Goal: Task Accomplishment & Management: Manage account settings

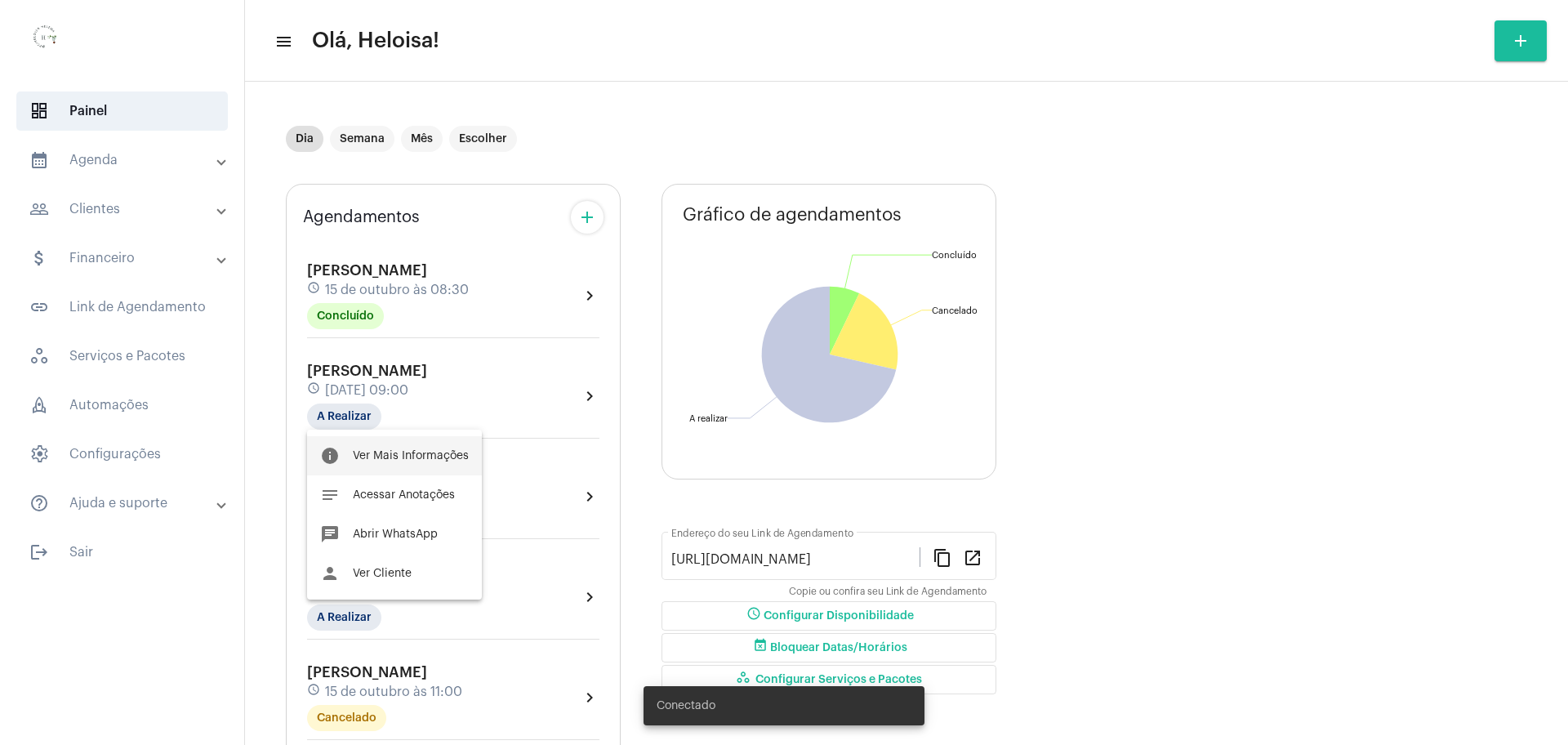
click at [433, 456] on span "Ver Mais Informações" at bounding box center [411, 456] width 116 height 12
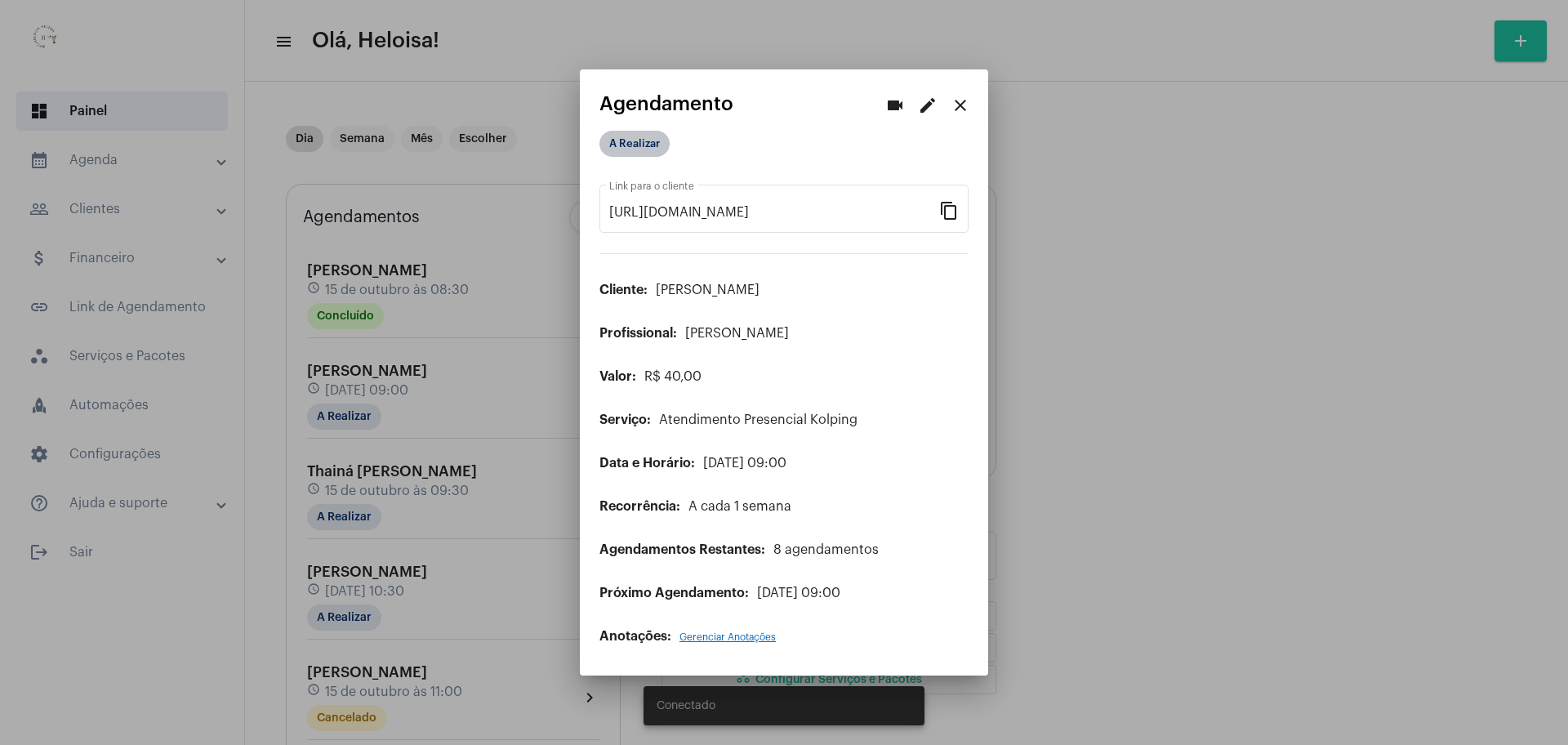
click at [650, 143] on mat-chip "A Realizar" at bounding box center [634, 144] width 70 height 27
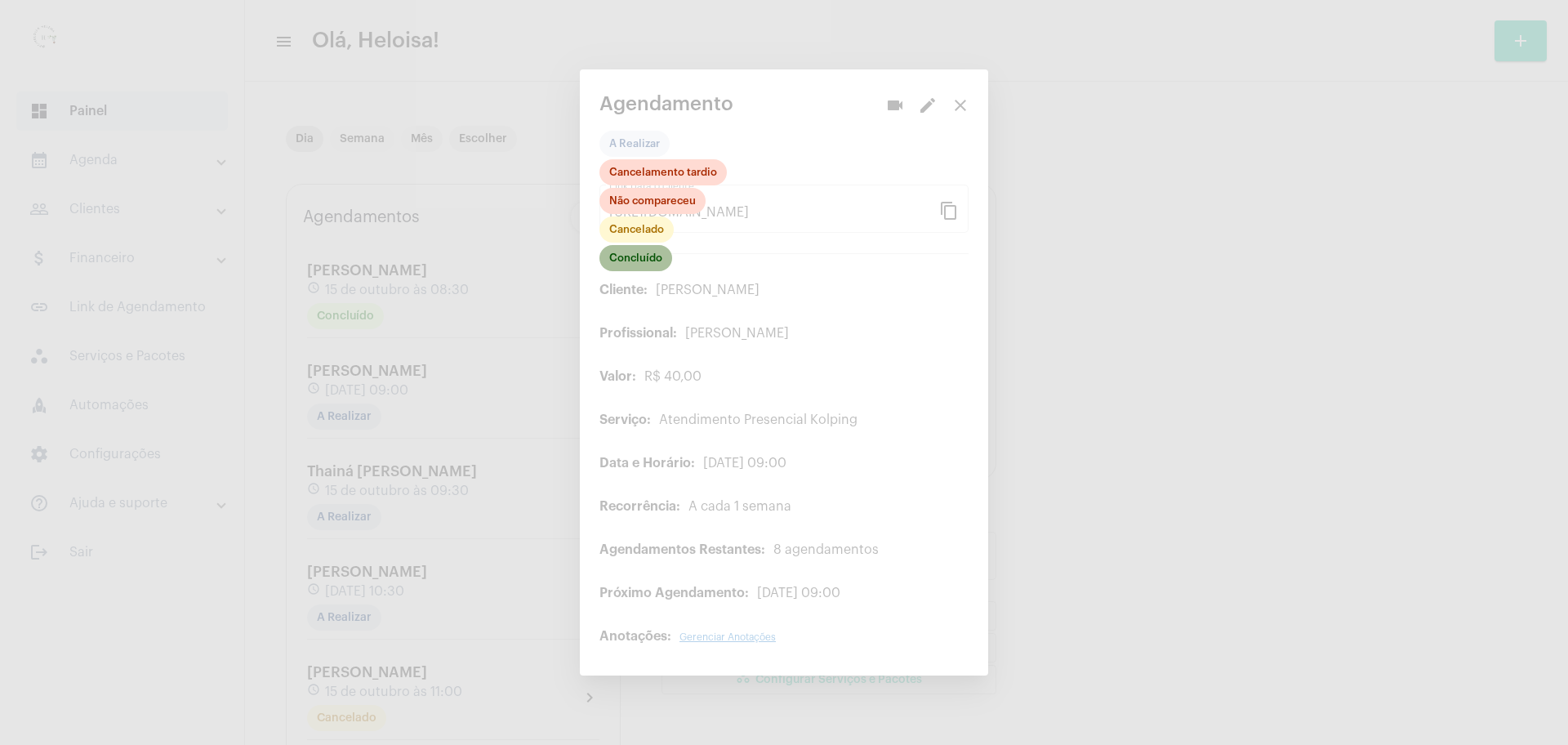
click at [636, 260] on mat-chip "Concluído" at bounding box center [636, 259] width 73 height 27
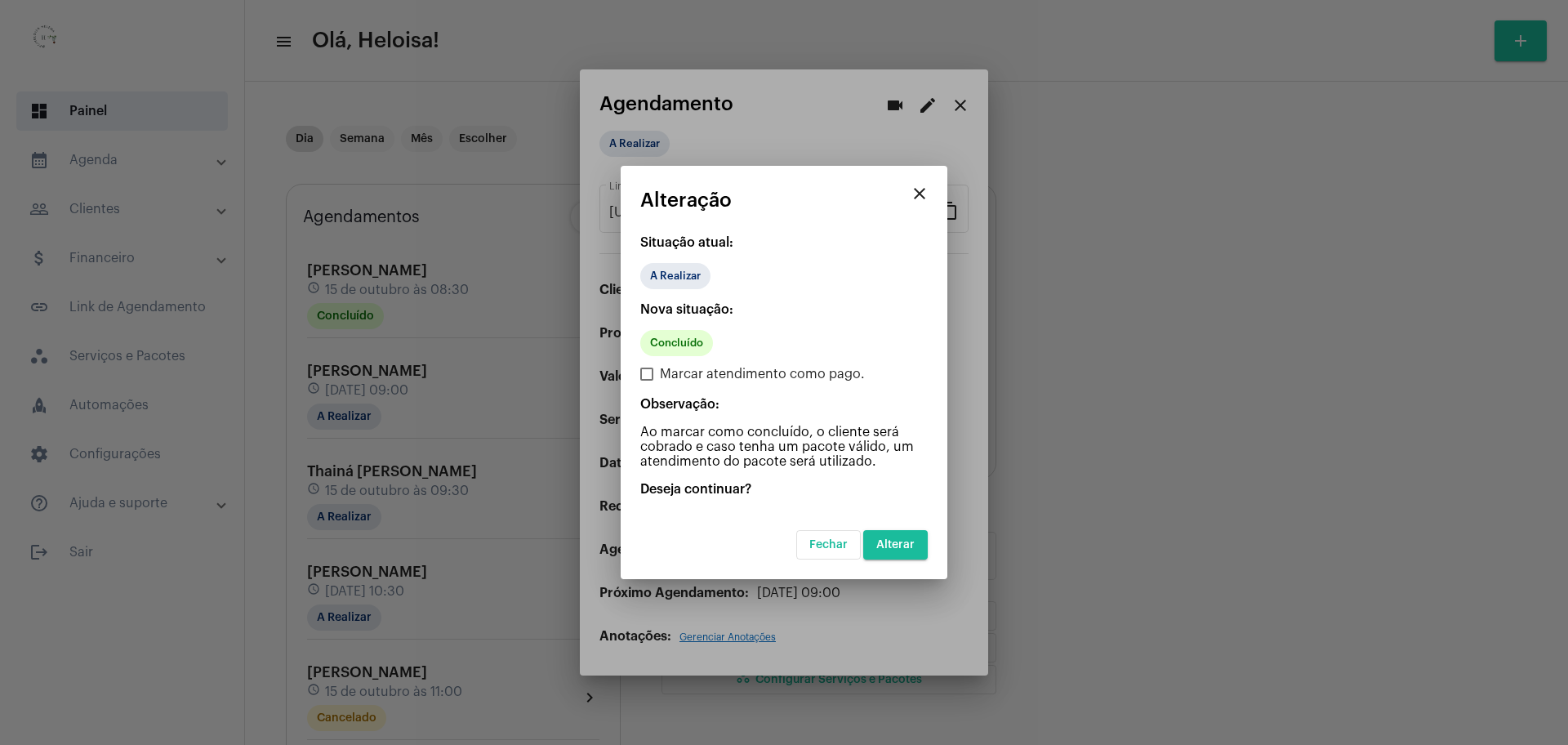
click at [900, 529] on div "Fechar Alterar" at bounding box center [784, 535] width 288 height 50
click at [900, 543] on span "Alterar" at bounding box center [895, 544] width 38 height 12
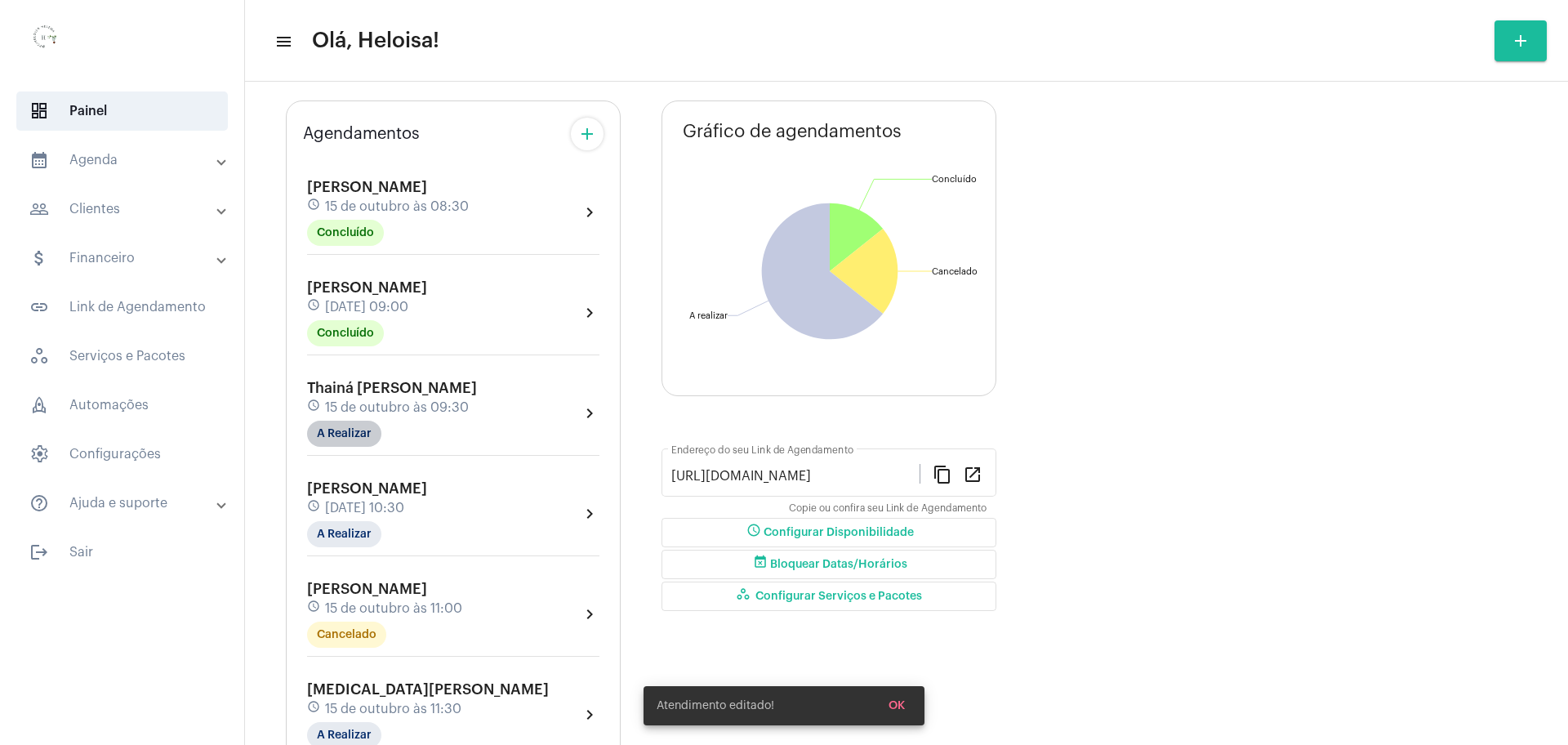
scroll to position [102, 0]
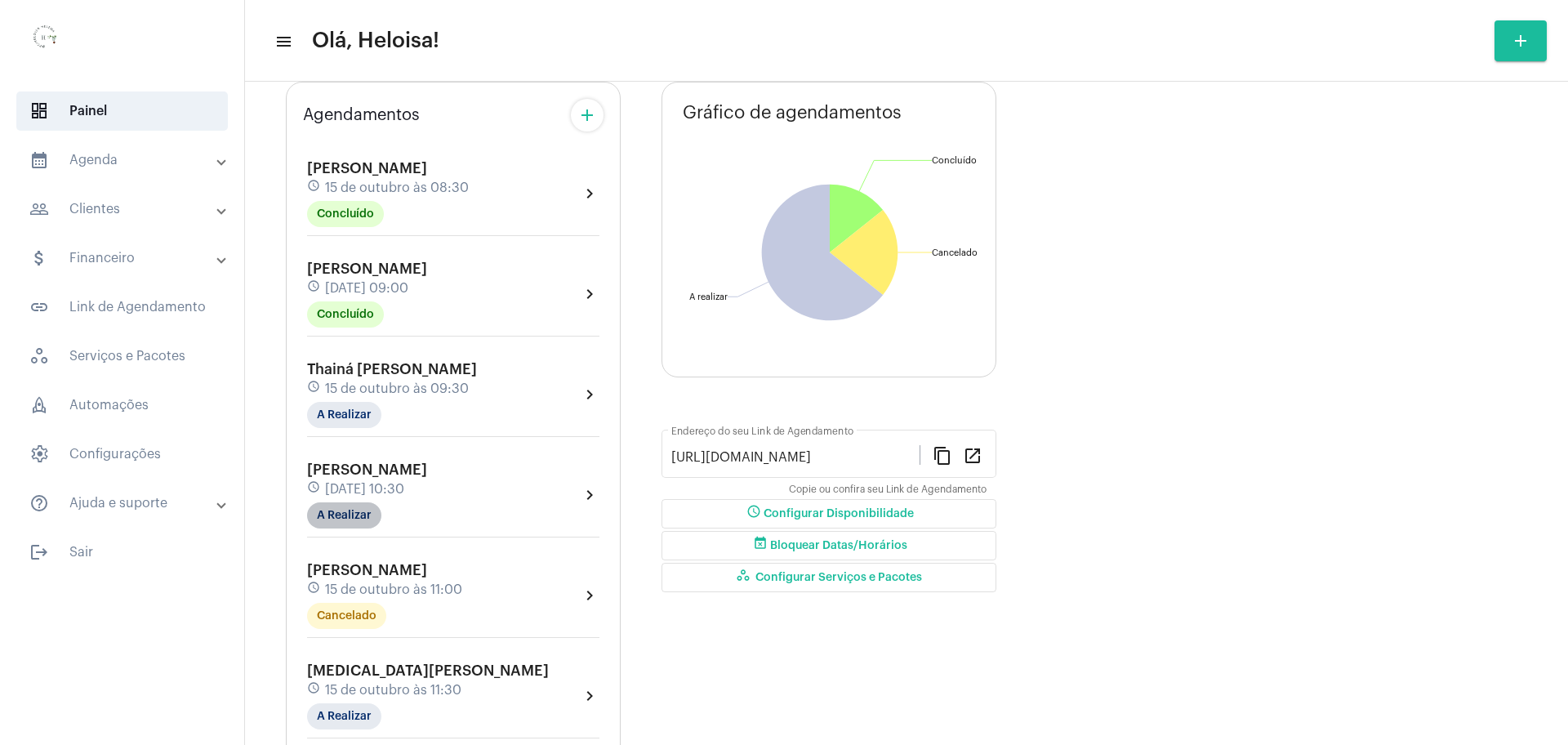
click at [359, 511] on mat-chip "A Realizar" at bounding box center [344, 515] width 75 height 27
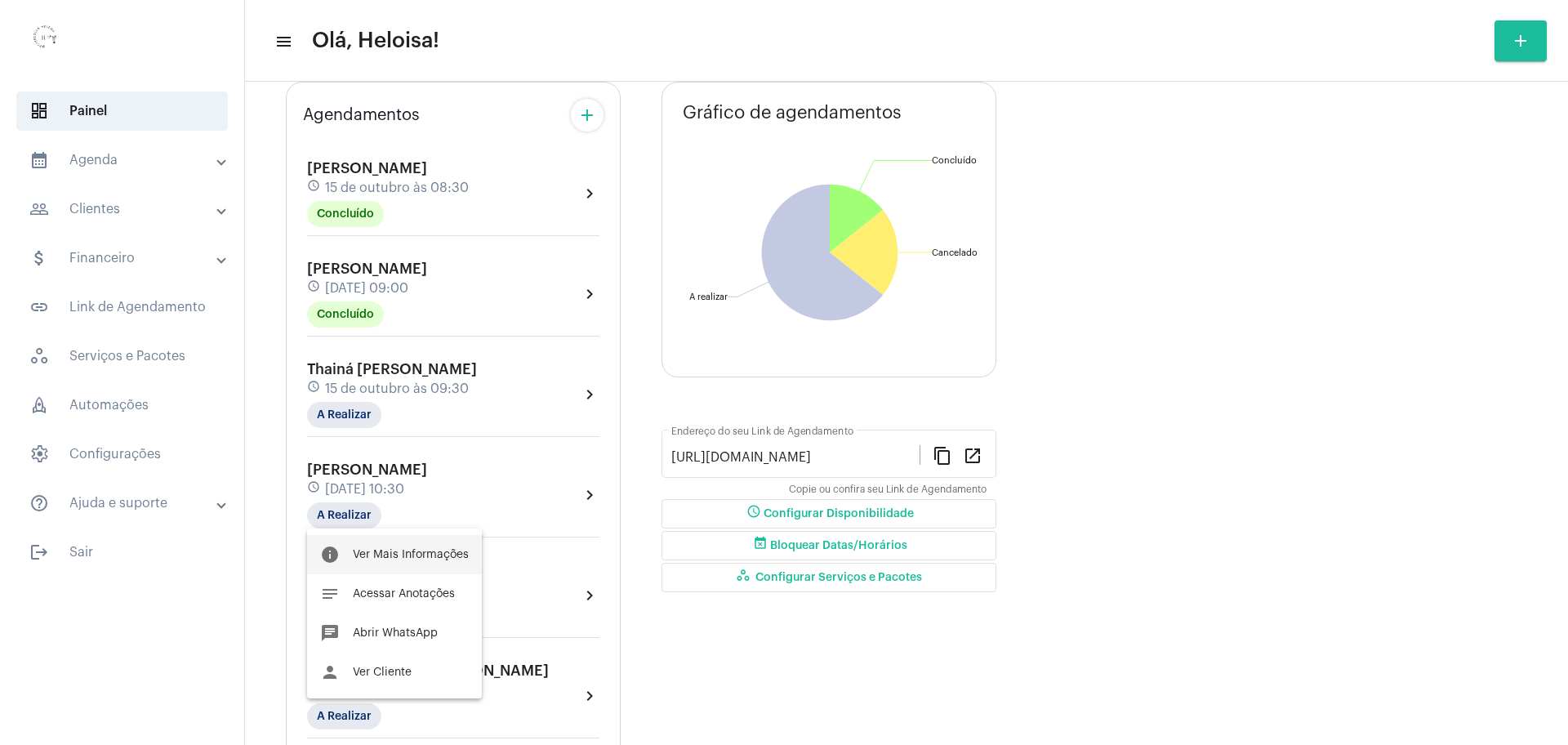
click at [389, 549] on span "Ver Mais Informações" at bounding box center [411, 554] width 116 height 12
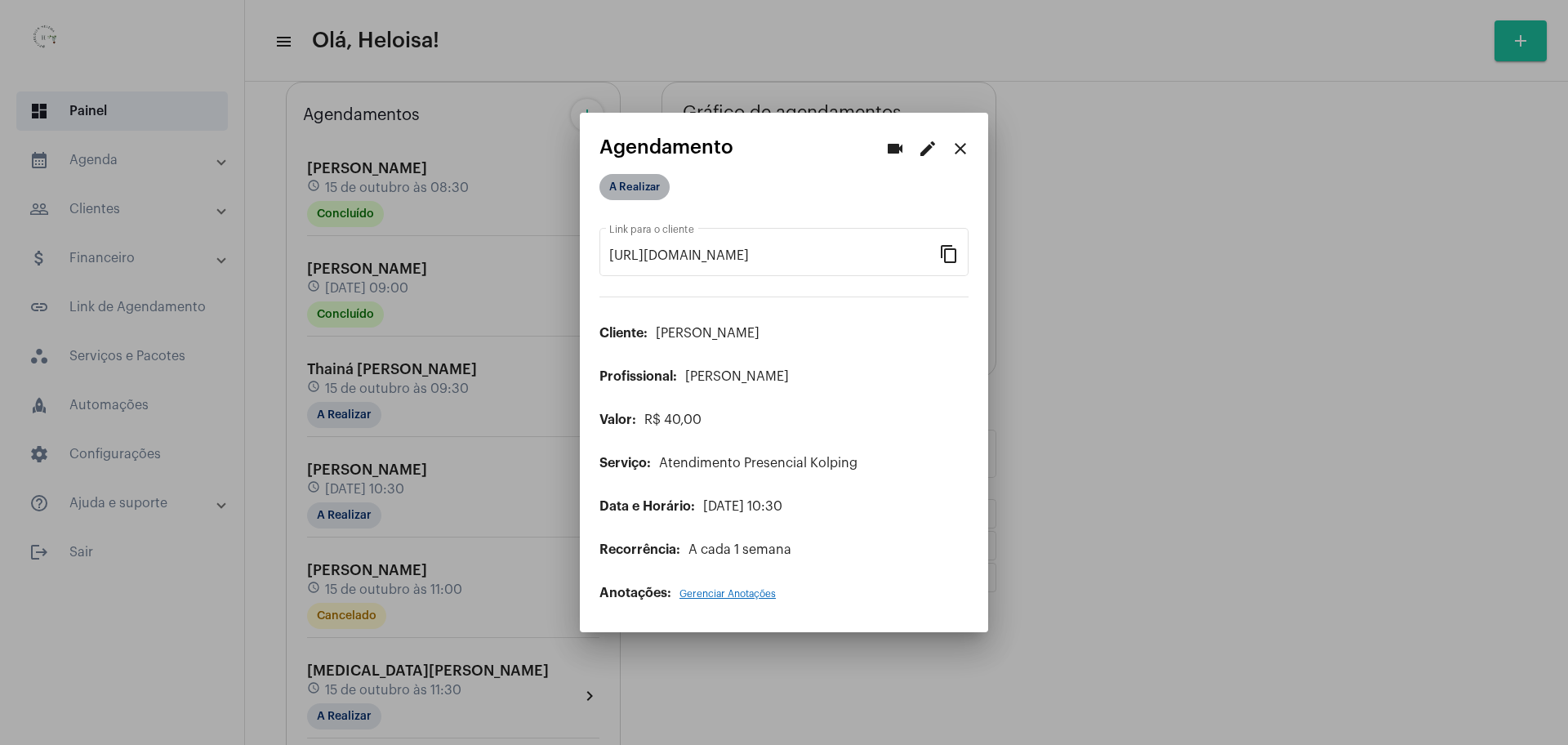
click at [635, 196] on mat-chip "A Realizar" at bounding box center [634, 187] width 70 height 27
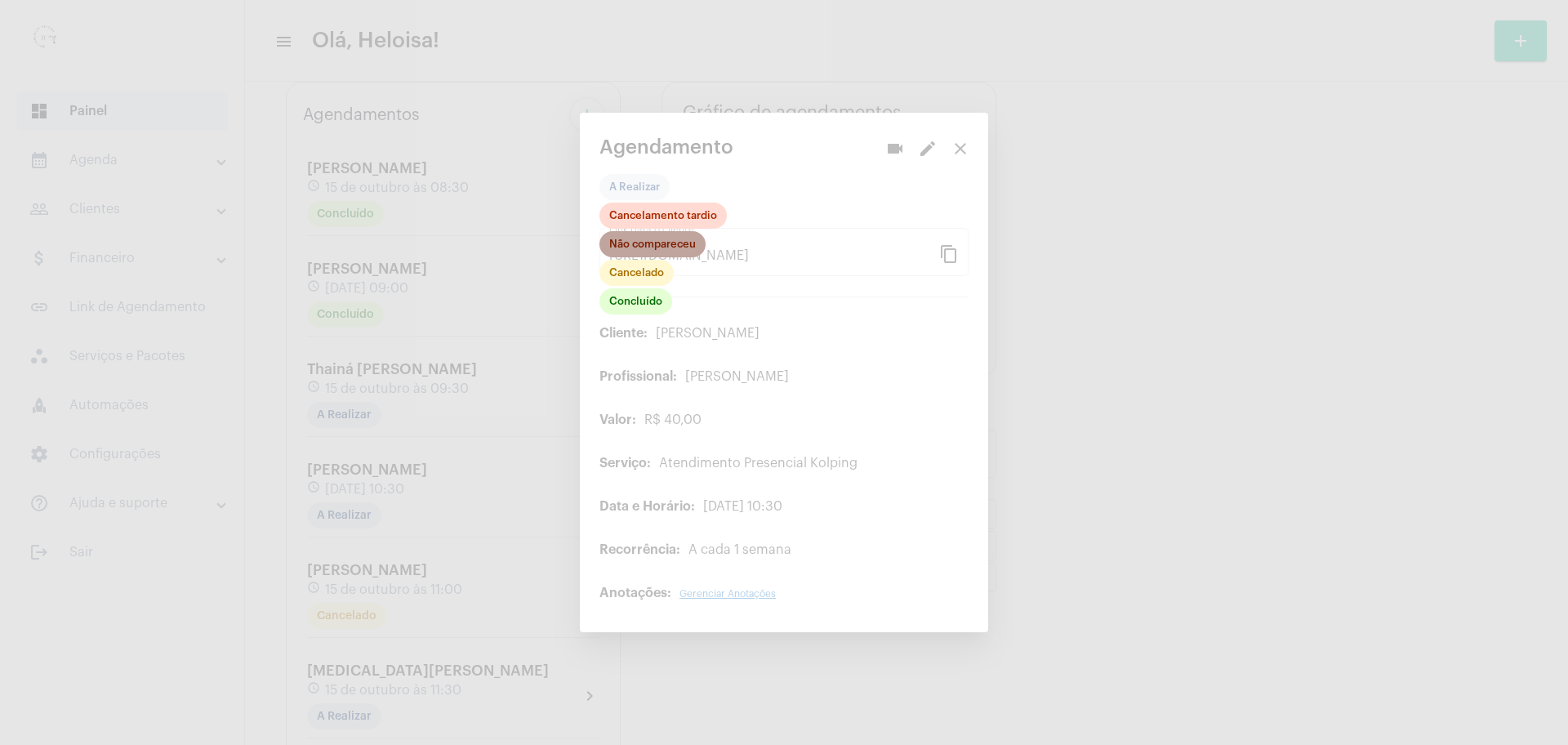
click at [662, 244] on mat-chip "Não compareceu" at bounding box center [652, 244] width 106 height 27
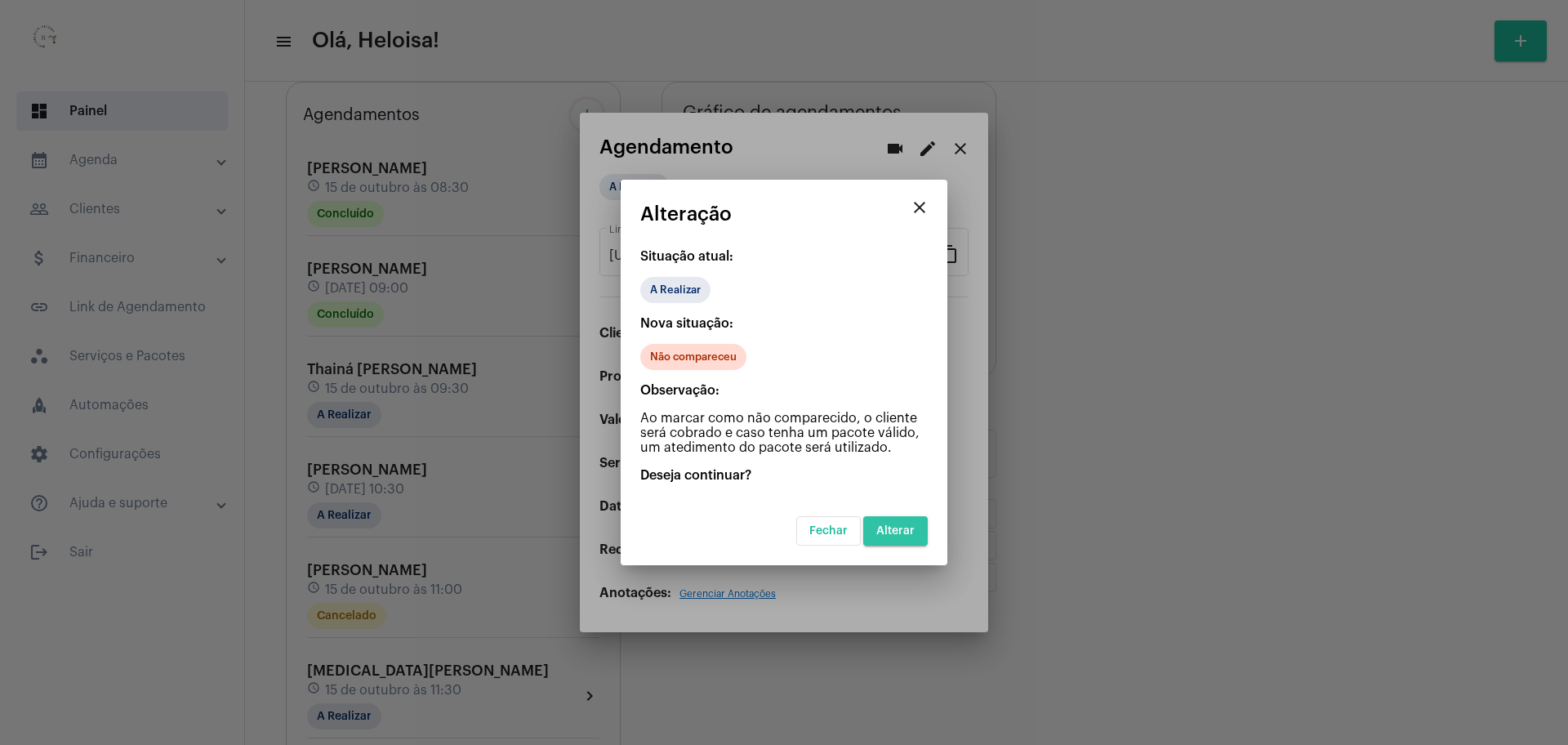
click at [896, 525] on span "Alterar" at bounding box center [895, 531] width 38 height 12
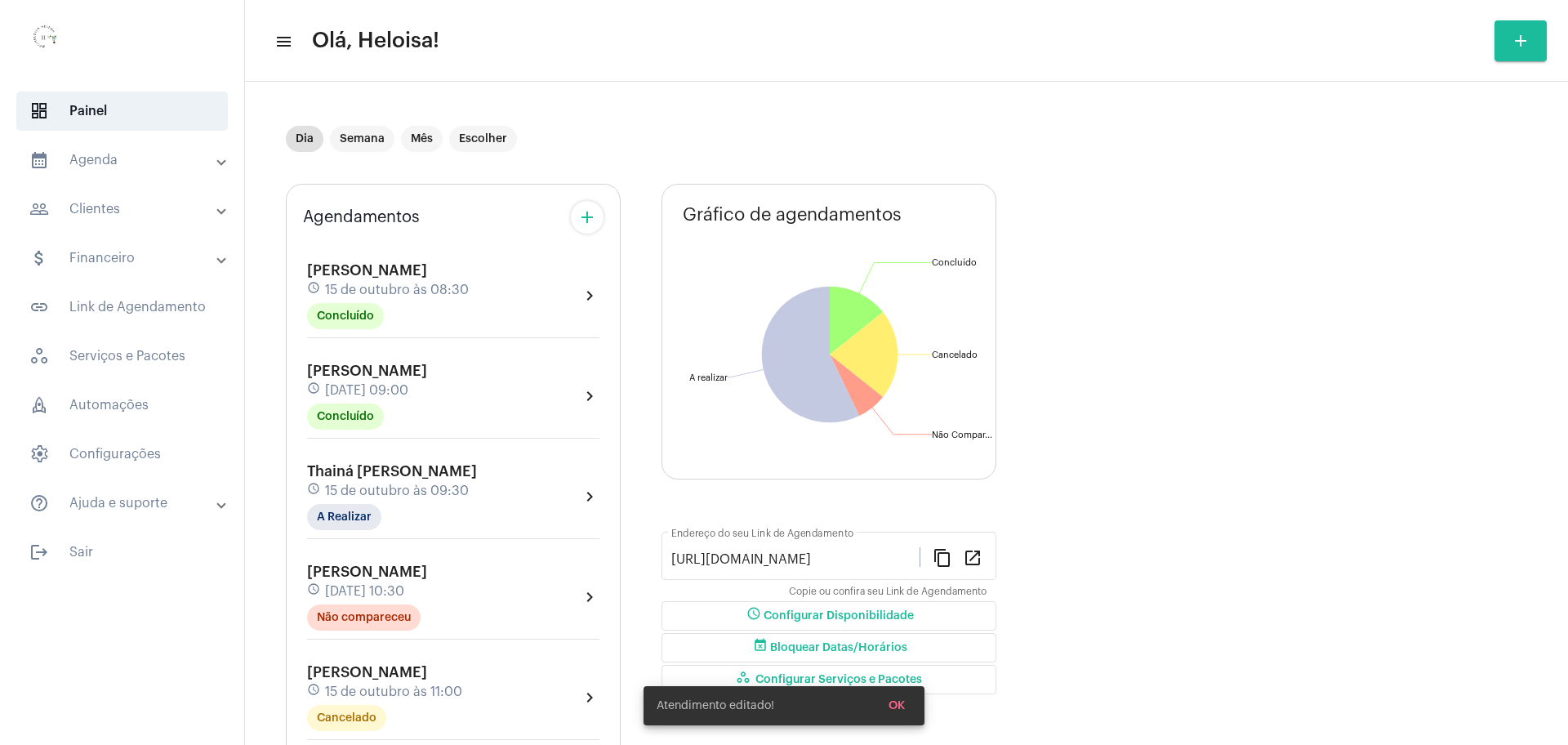
click at [391, 481] on div "schedule [DATE] 09:30" at bounding box center [391, 491] width 170 height 18
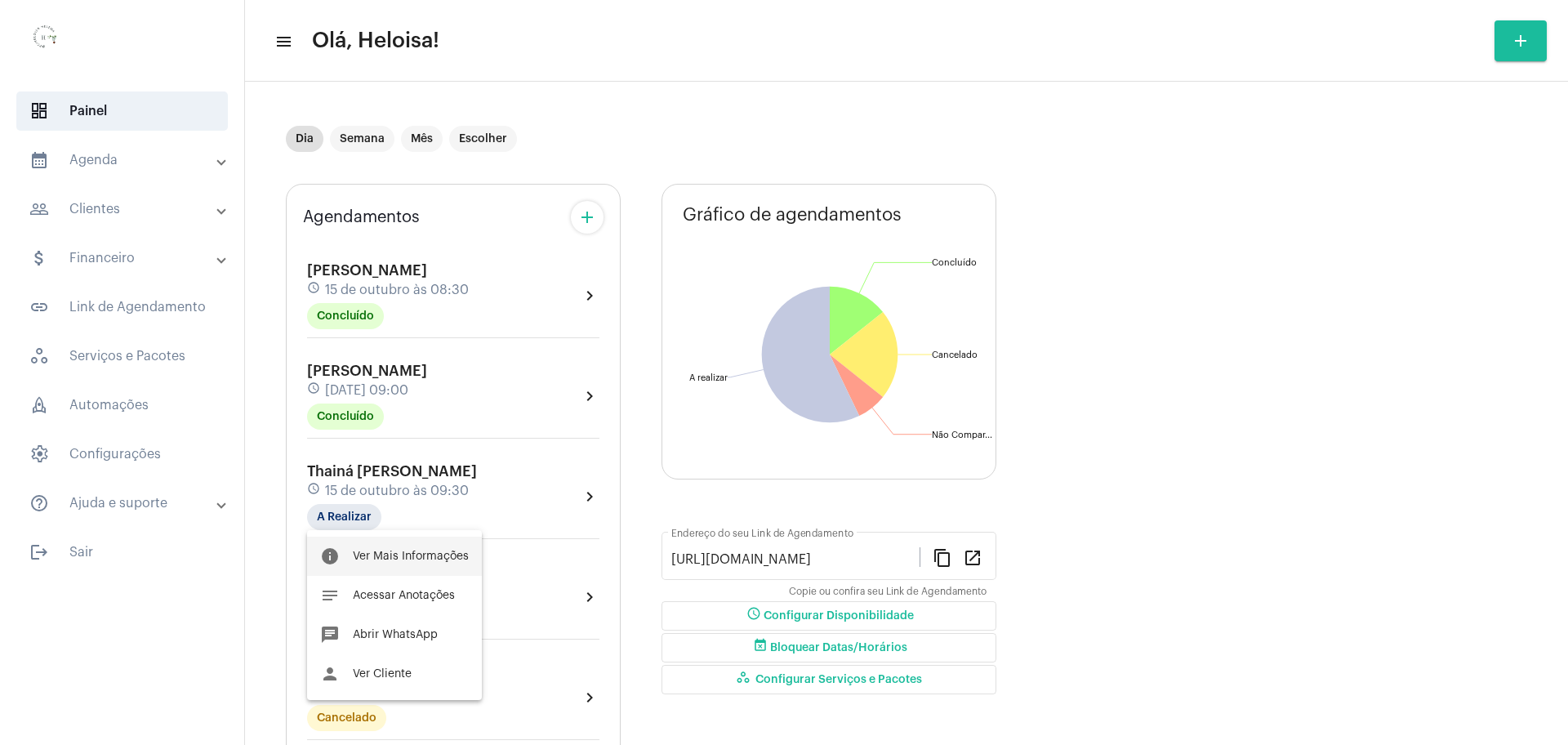
click at [420, 550] on span "Ver Mais Informações" at bounding box center [411, 556] width 116 height 12
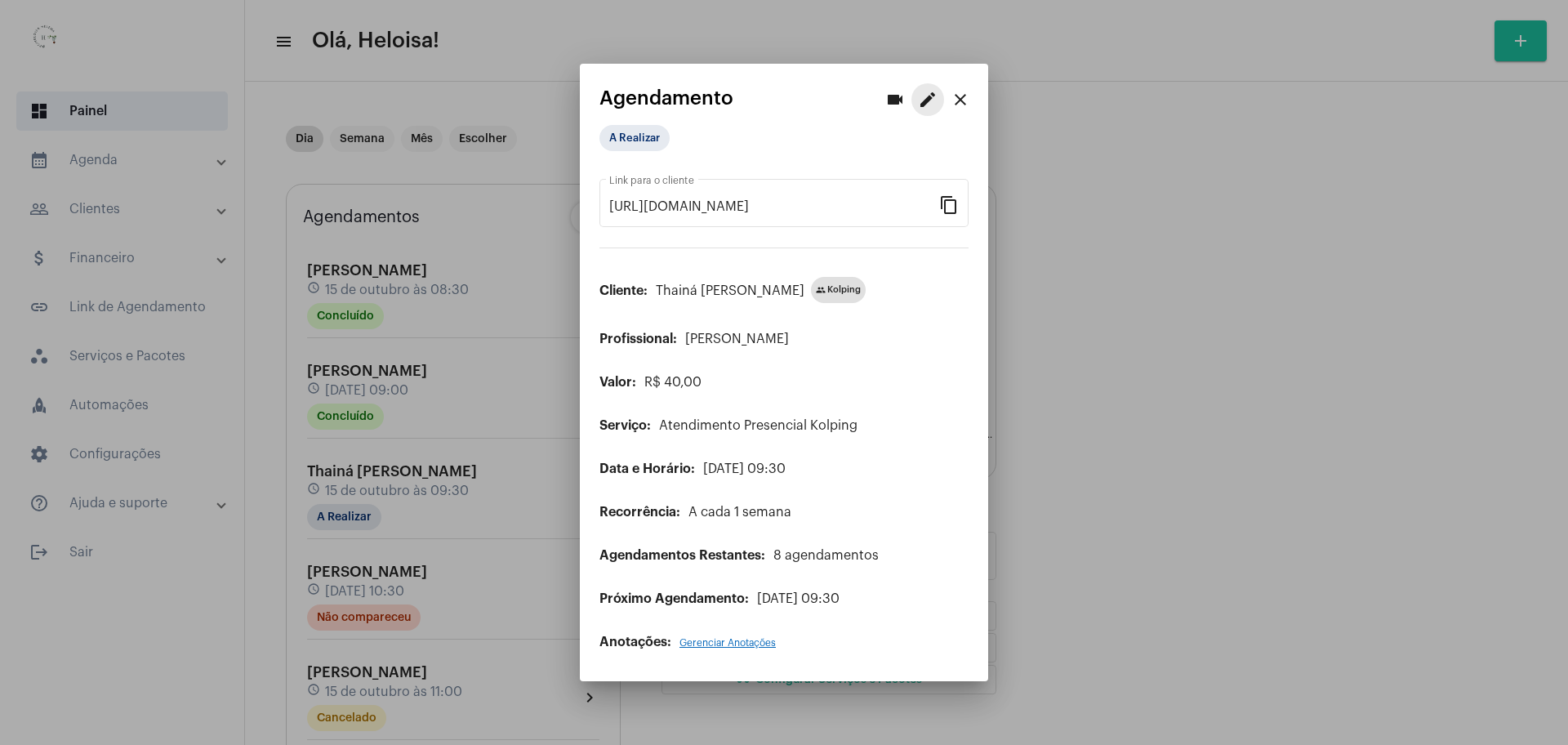
click at [919, 105] on mat-icon "edit" at bounding box center [928, 99] width 20 height 20
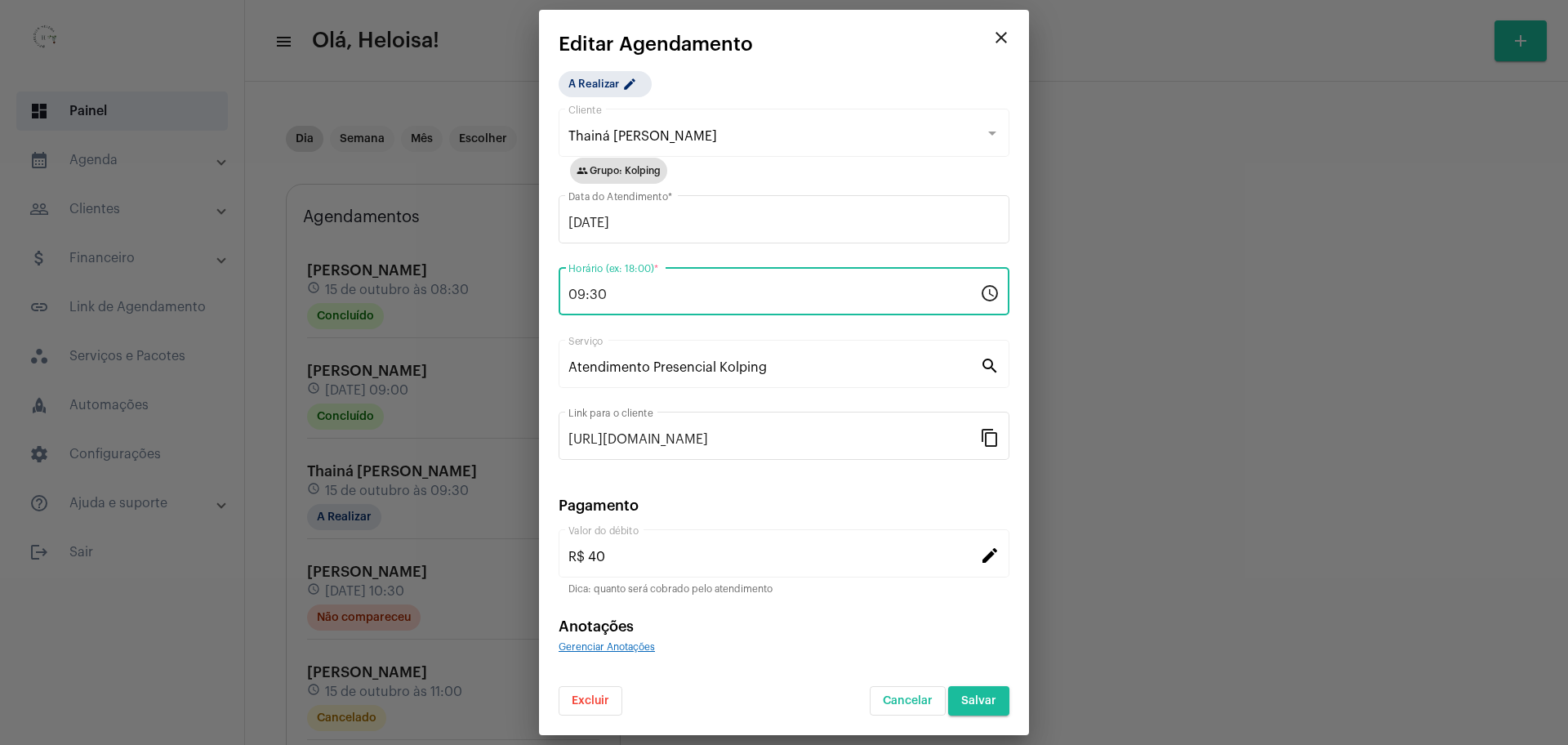
drag, startPoint x: 623, startPoint y: 293, endPoint x: 486, endPoint y: 291, distance: 137.0
click at [486, 291] on div "videocam edit close Agendamento A Realizar [URL][DOMAIN_NAME] Link para o clien…" at bounding box center [784, 372] width 1568 height 745
type input "13:00"
click at [867, 61] on app-create-edit-schedule "close Editar Agendamento A Realizar edit Thainá [PERSON_NAME] Cliente group Gru…" at bounding box center [784, 374] width 451 height 682
click at [990, 702] on span "Salvar" at bounding box center [979, 701] width 35 height 12
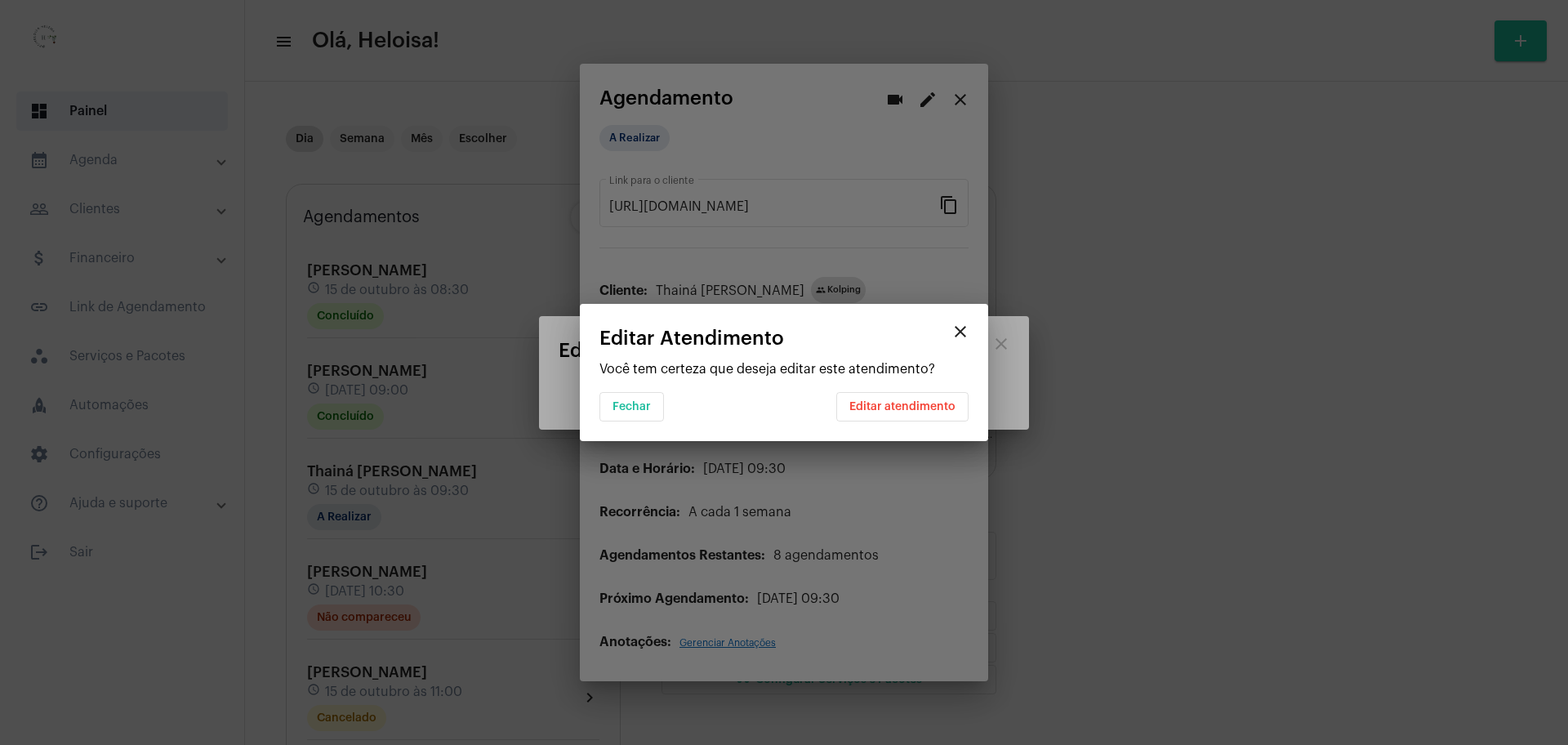
click at [990, 702] on div at bounding box center [784, 372] width 1568 height 745
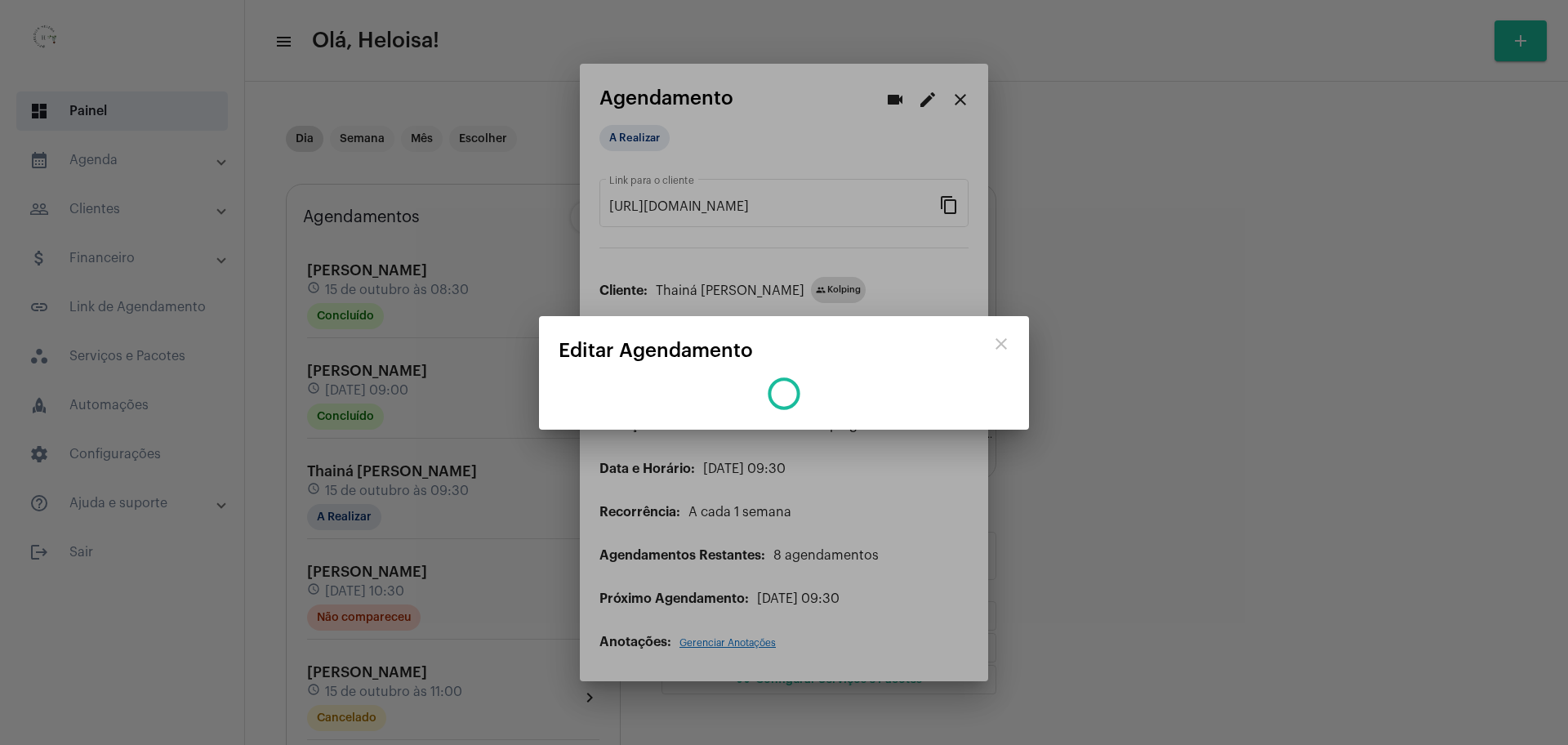
drag, startPoint x: 897, startPoint y: 435, endPoint x: 936, endPoint y: 411, distance: 45.8
click at [900, 434] on div at bounding box center [784, 372] width 1568 height 745
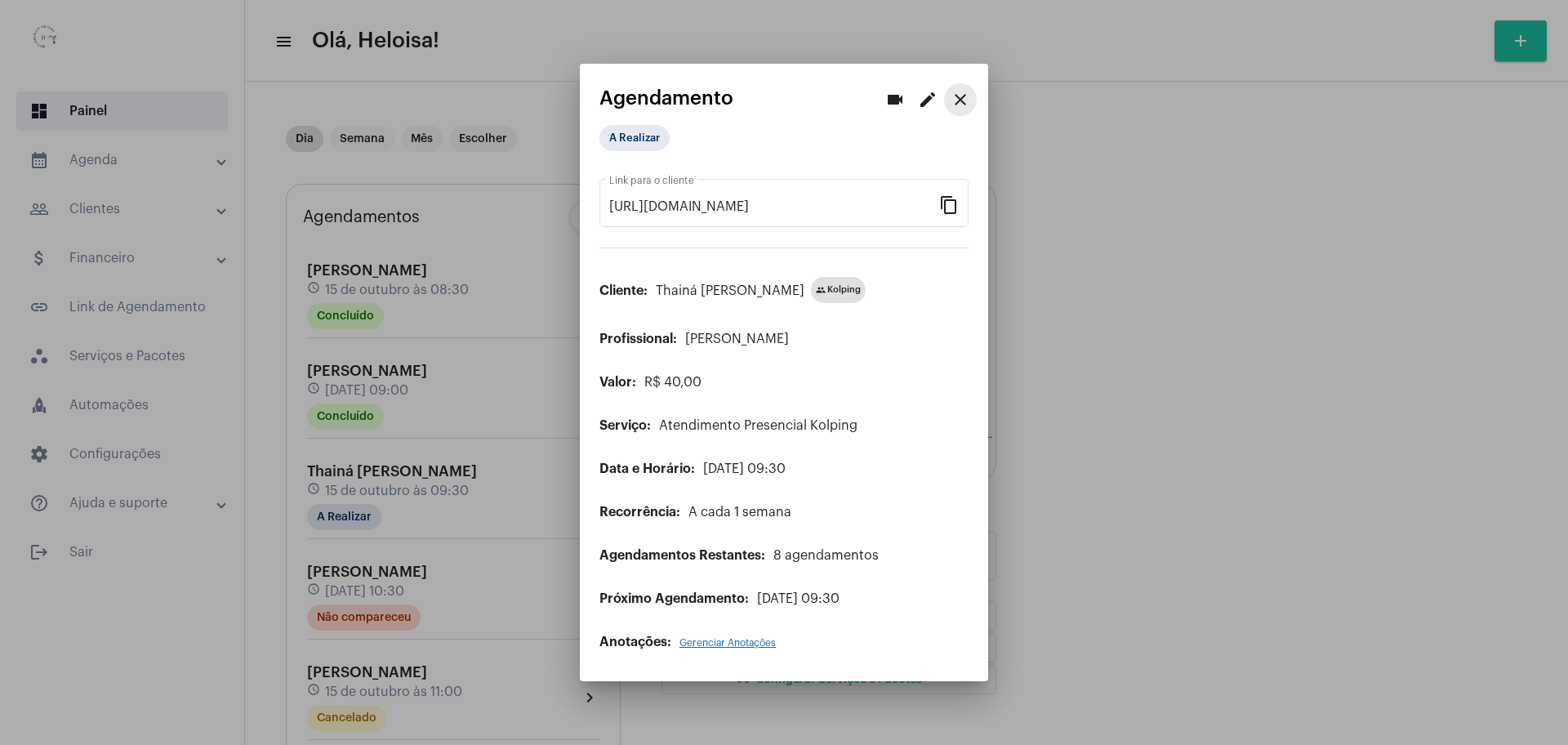
click at [956, 95] on mat-icon "close" at bounding box center [961, 99] width 20 height 20
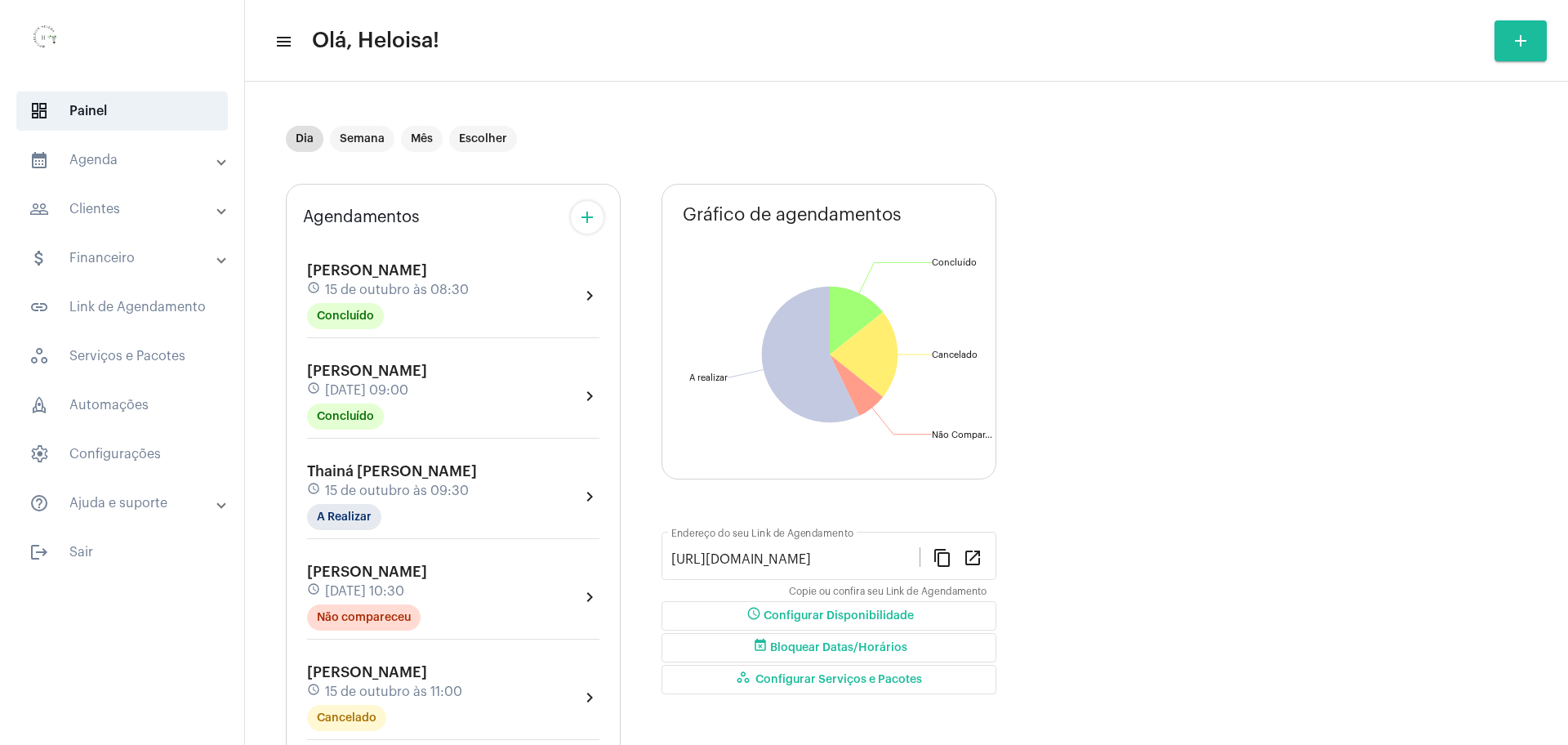
click at [390, 483] on span "15 de outubro às 09:30" at bounding box center [396, 491] width 143 height 15
click at [482, 457] on div at bounding box center [784, 372] width 1568 height 745
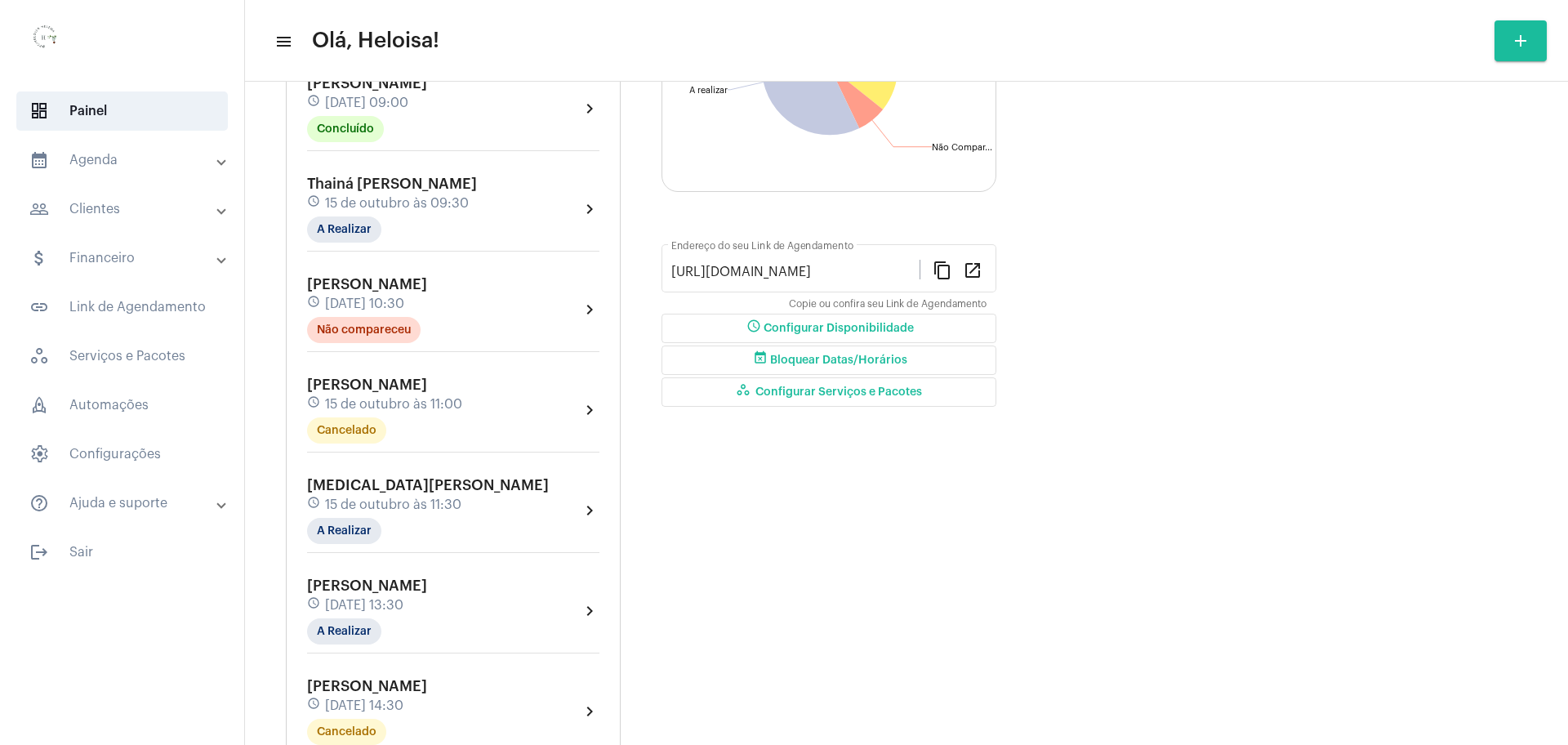
scroll to position [307, 0]
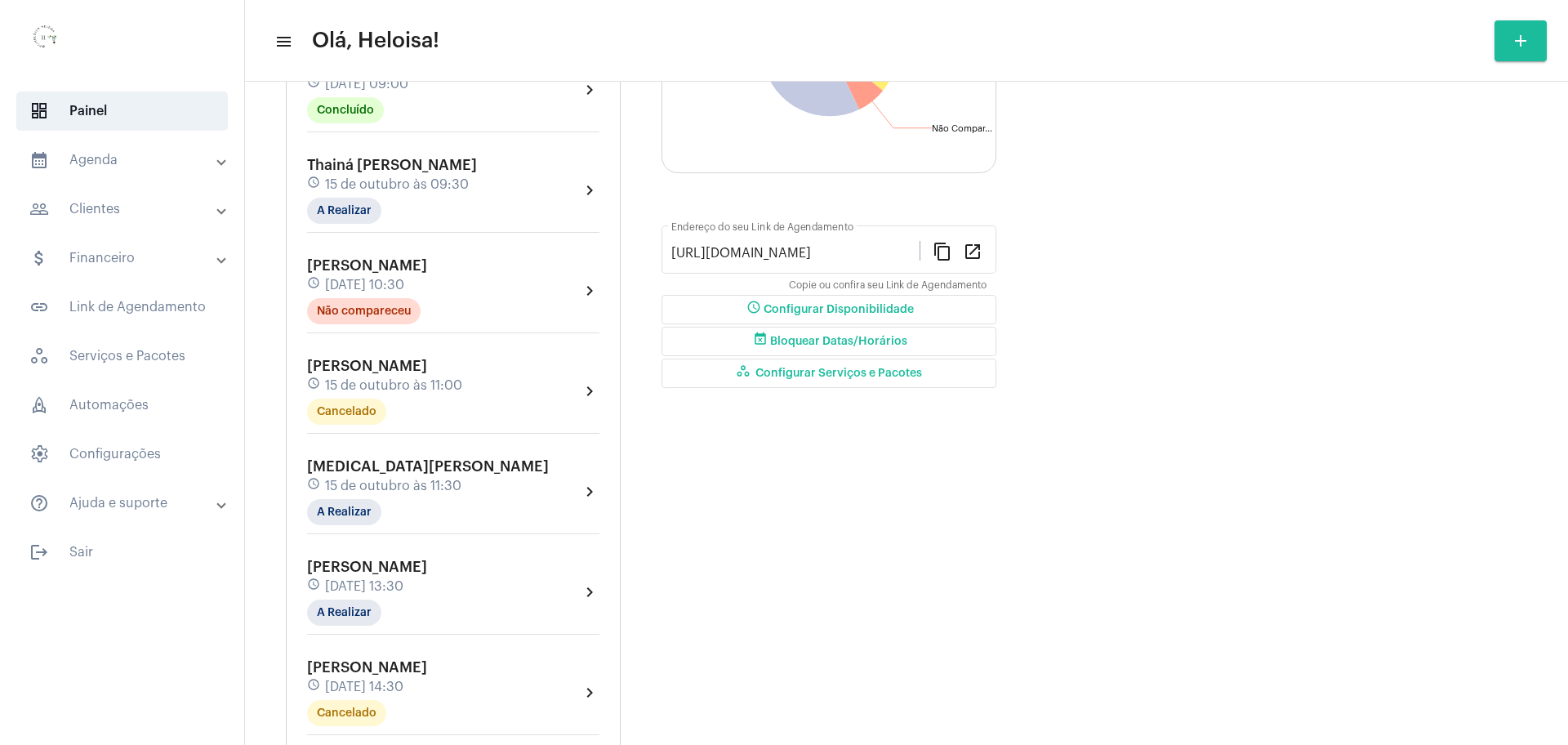
click at [404, 585] on span "[DATE] 13:30" at bounding box center [364, 587] width 79 height 15
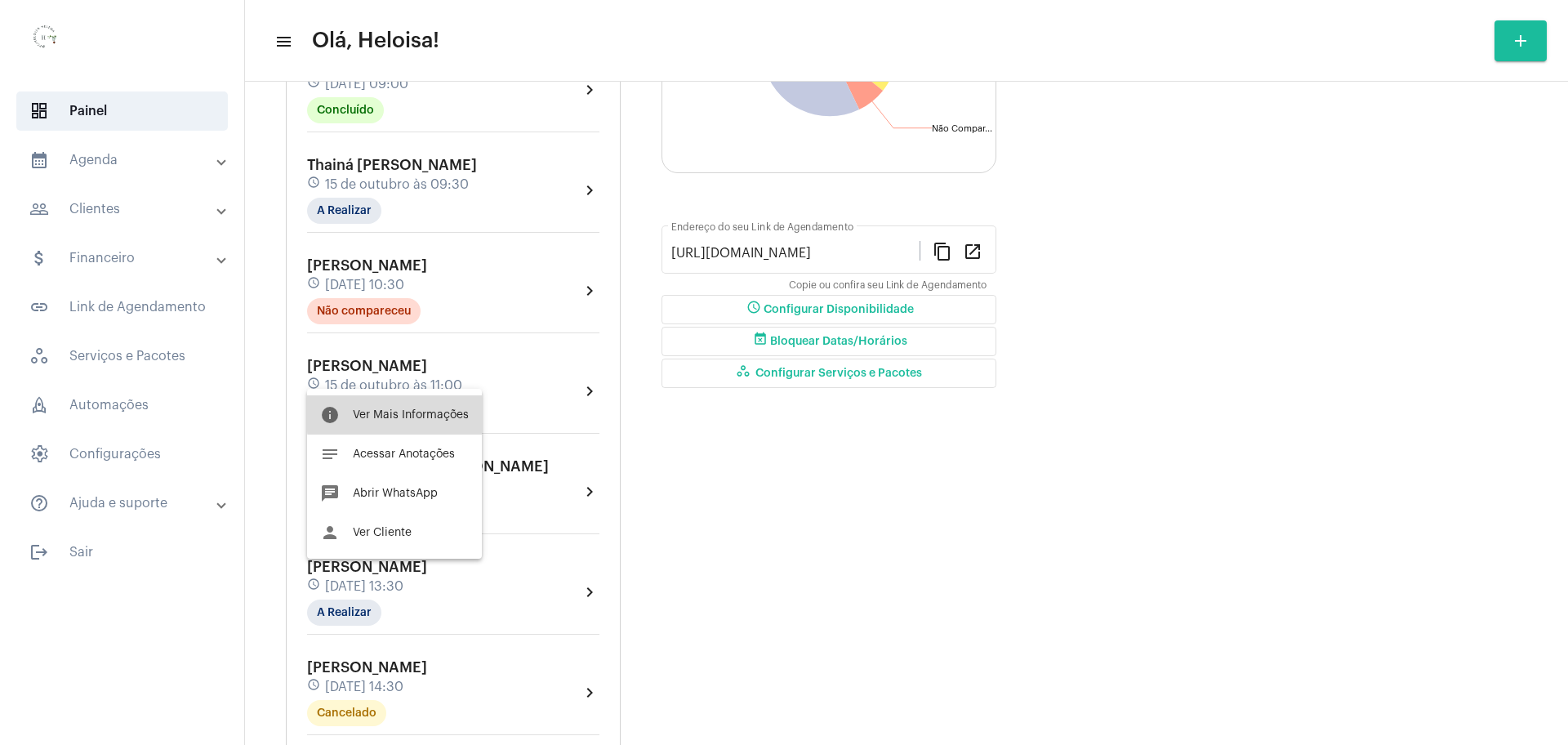
click at [433, 413] on span "Ver Mais Informações" at bounding box center [411, 415] width 116 height 12
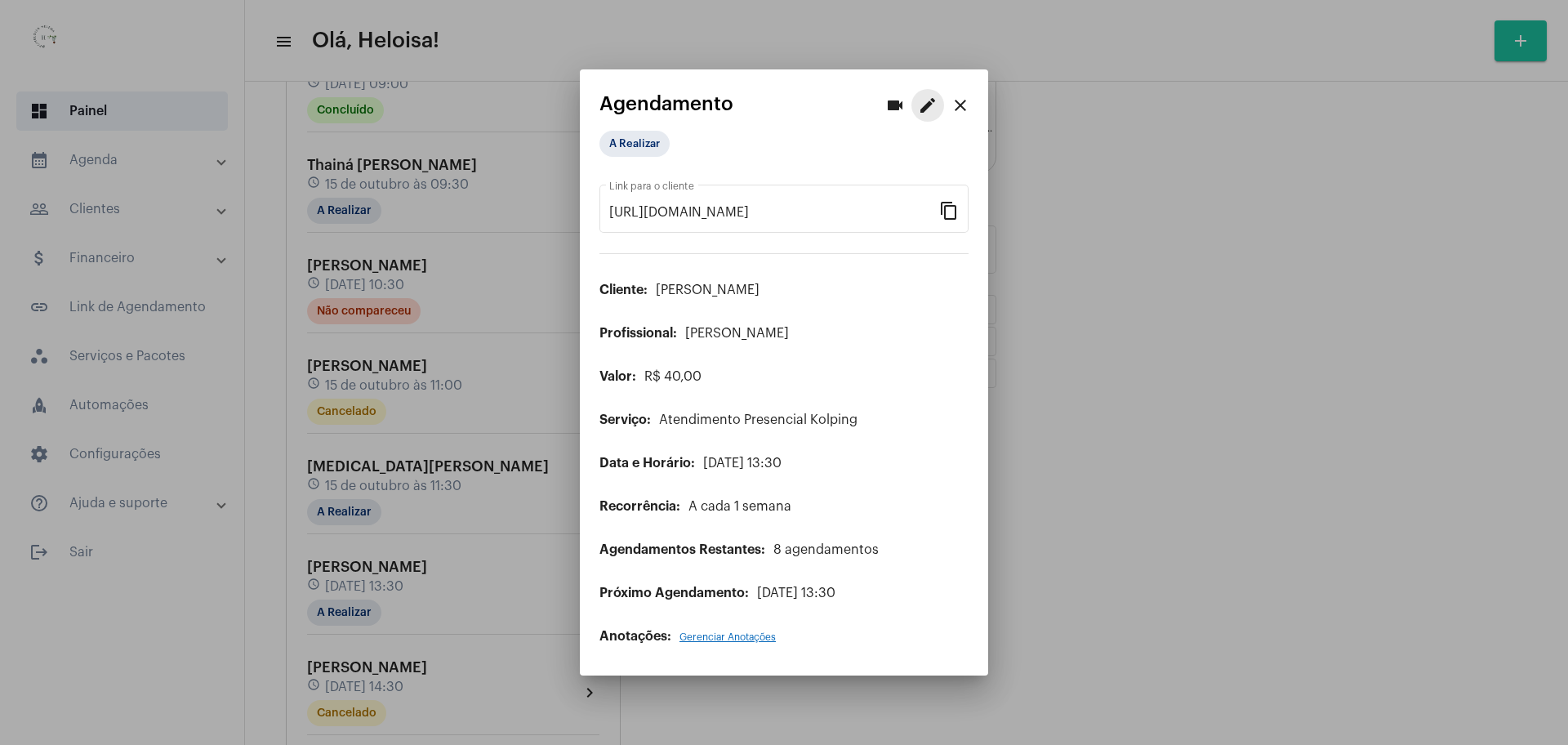
click at [933, 101] on mat-icon "edit" at bounding box center [928, 105] width 20 height 20
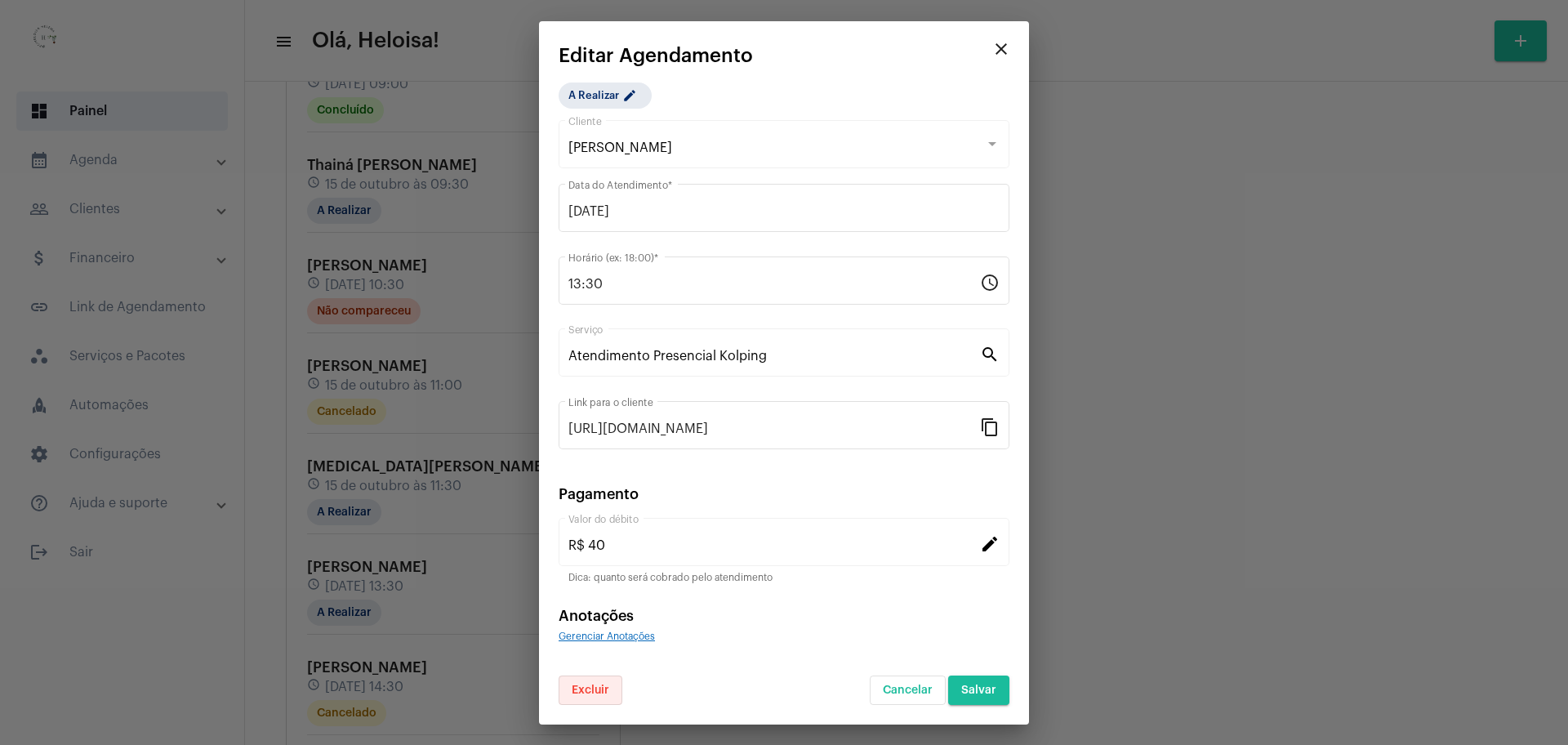
click at [595, 690] on span "Excluir" at bounding box center [590, 690] width 37 height 12
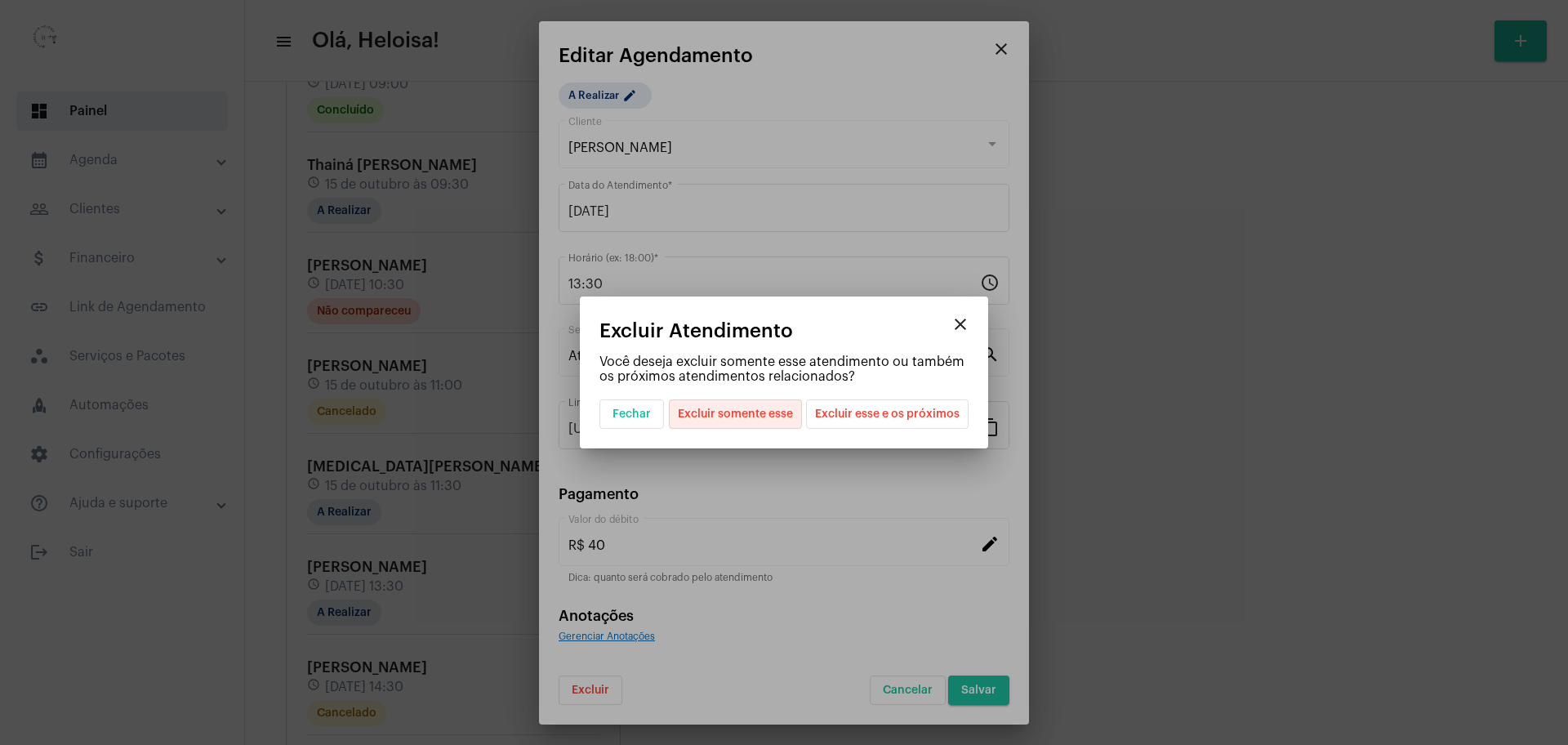
click at [733, 414] on span "Excluir somente esse" at bounding box center [735, 414] width 115 height 28
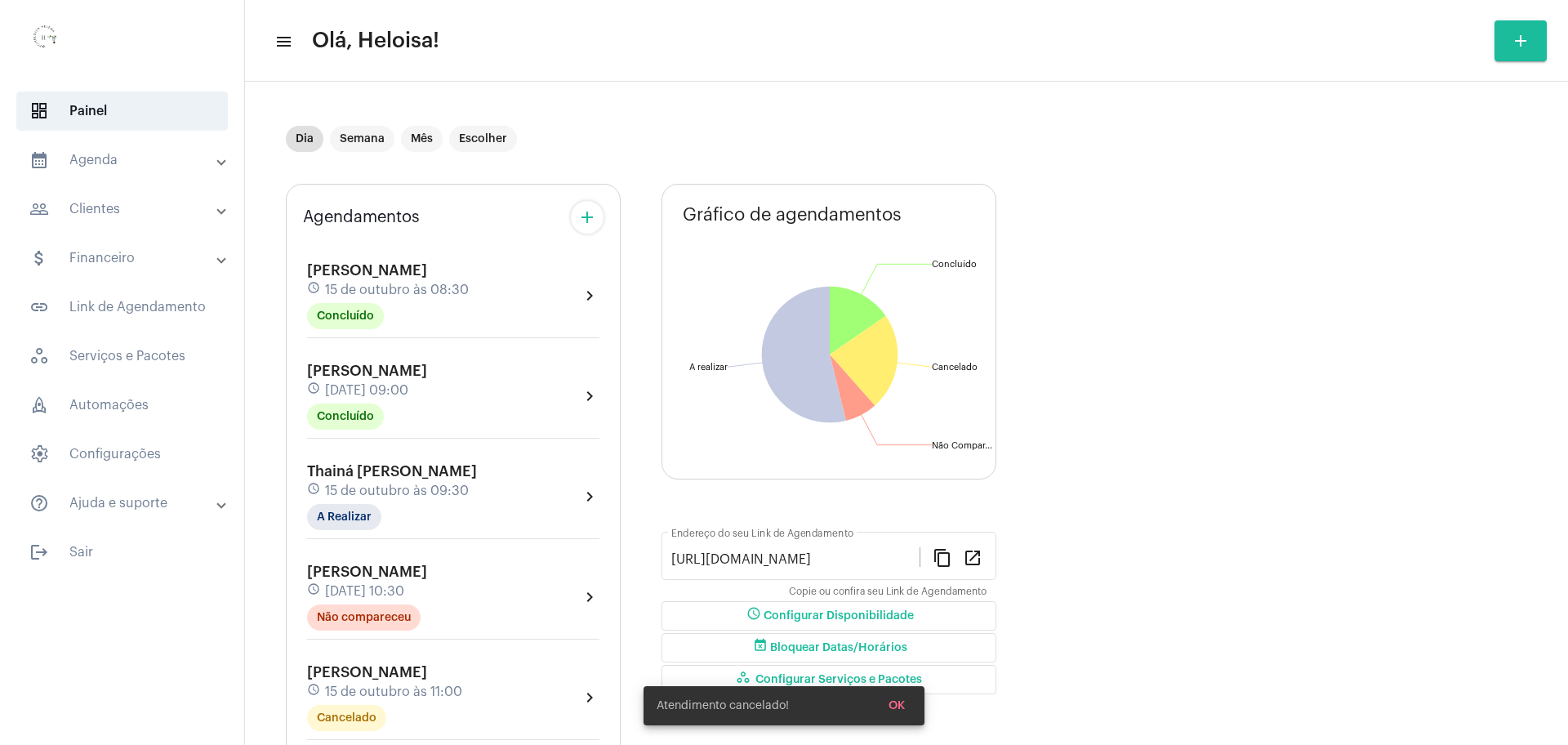
click at [585, 215] on mat-icon "add" at bounding box center [588, 217] width 20 height 20
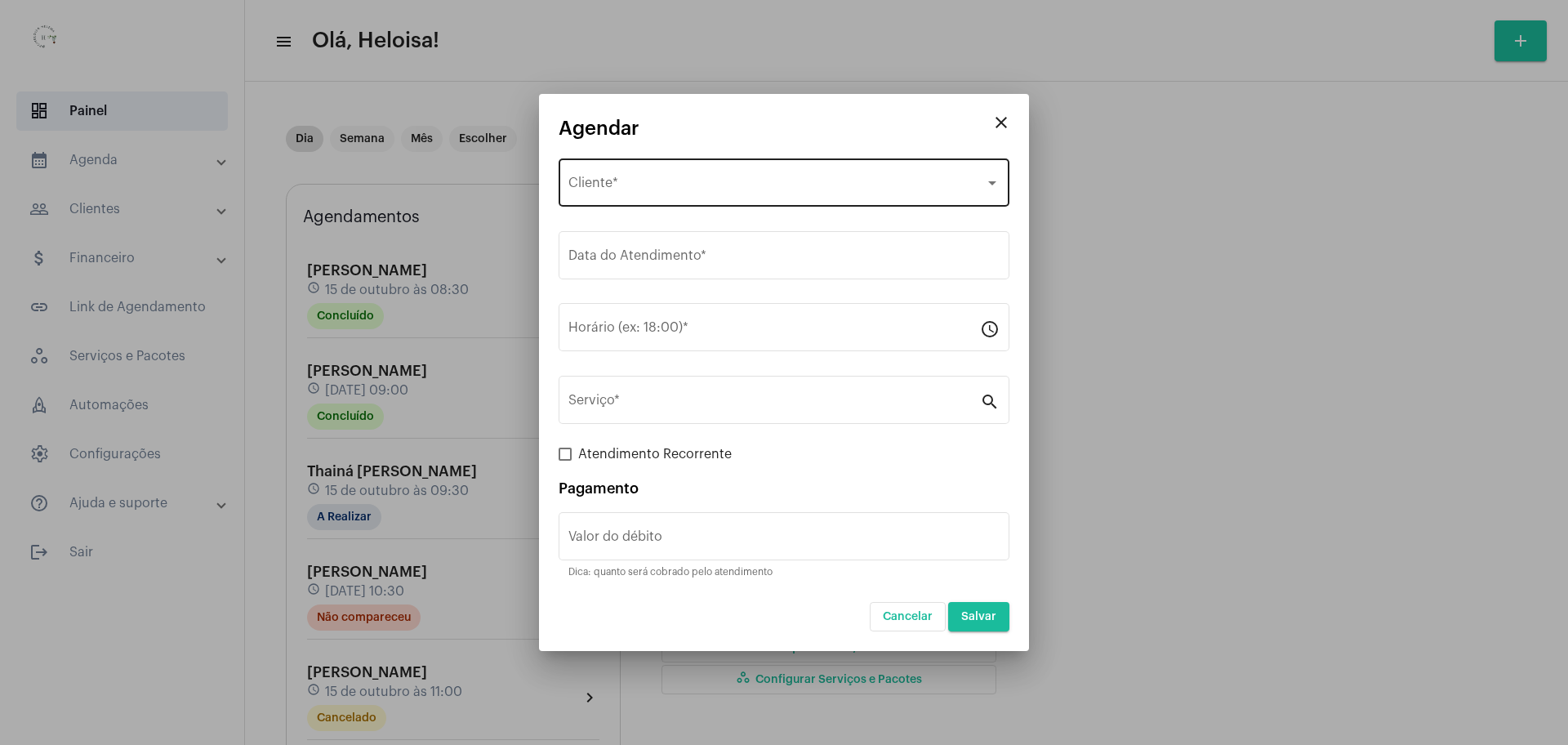
click at [629, 178] on div "Selecione o Cliente Cliente *" at bounding box center [784, 181] width 431 height 51
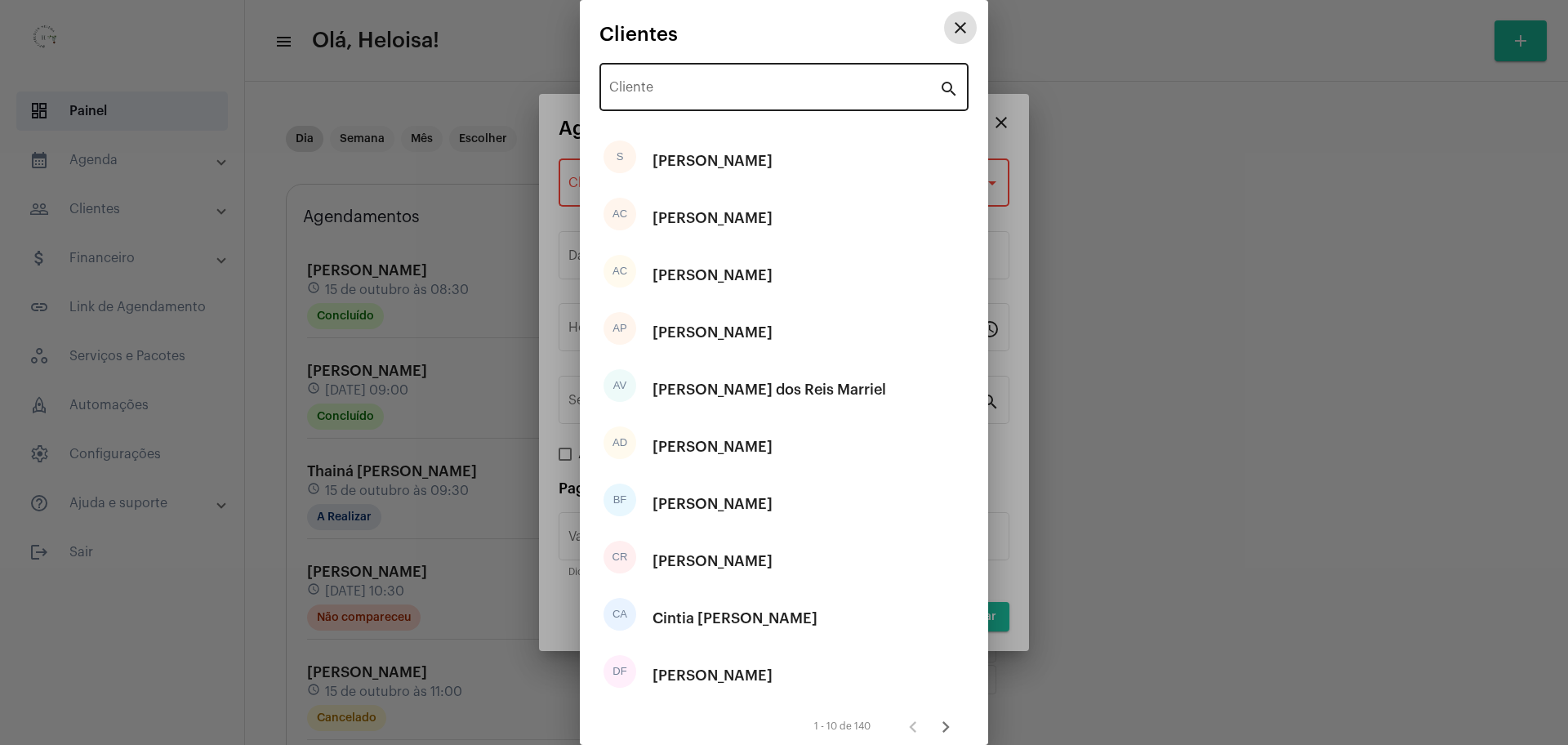
click at [661, 88] on input "Cliente" at bounding box center [774, 91] width 330 height 15
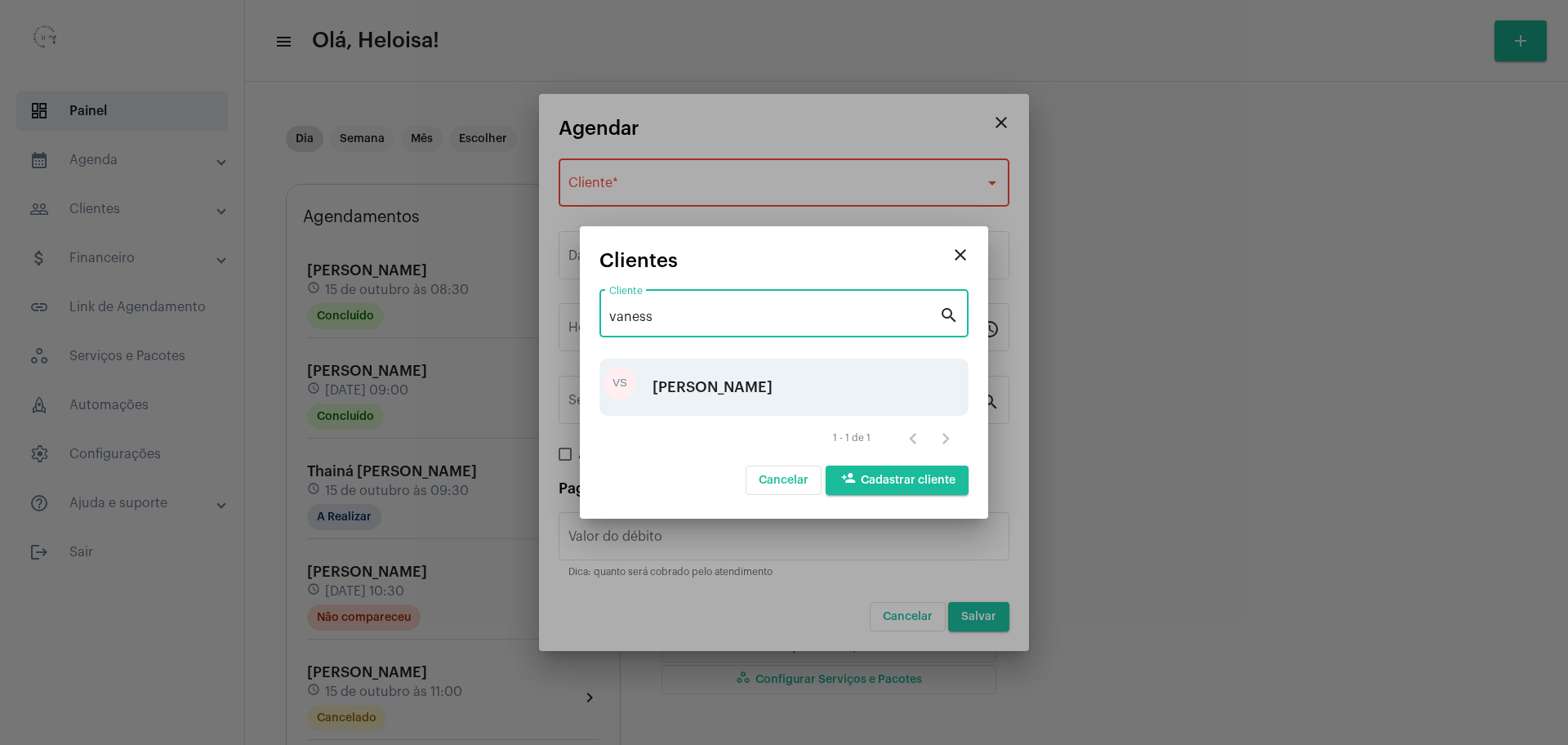
type input "vaness"
click at [746, 382] on div "[PERSON_NAME]" at bounding box center [712, 386] width 120 height 49
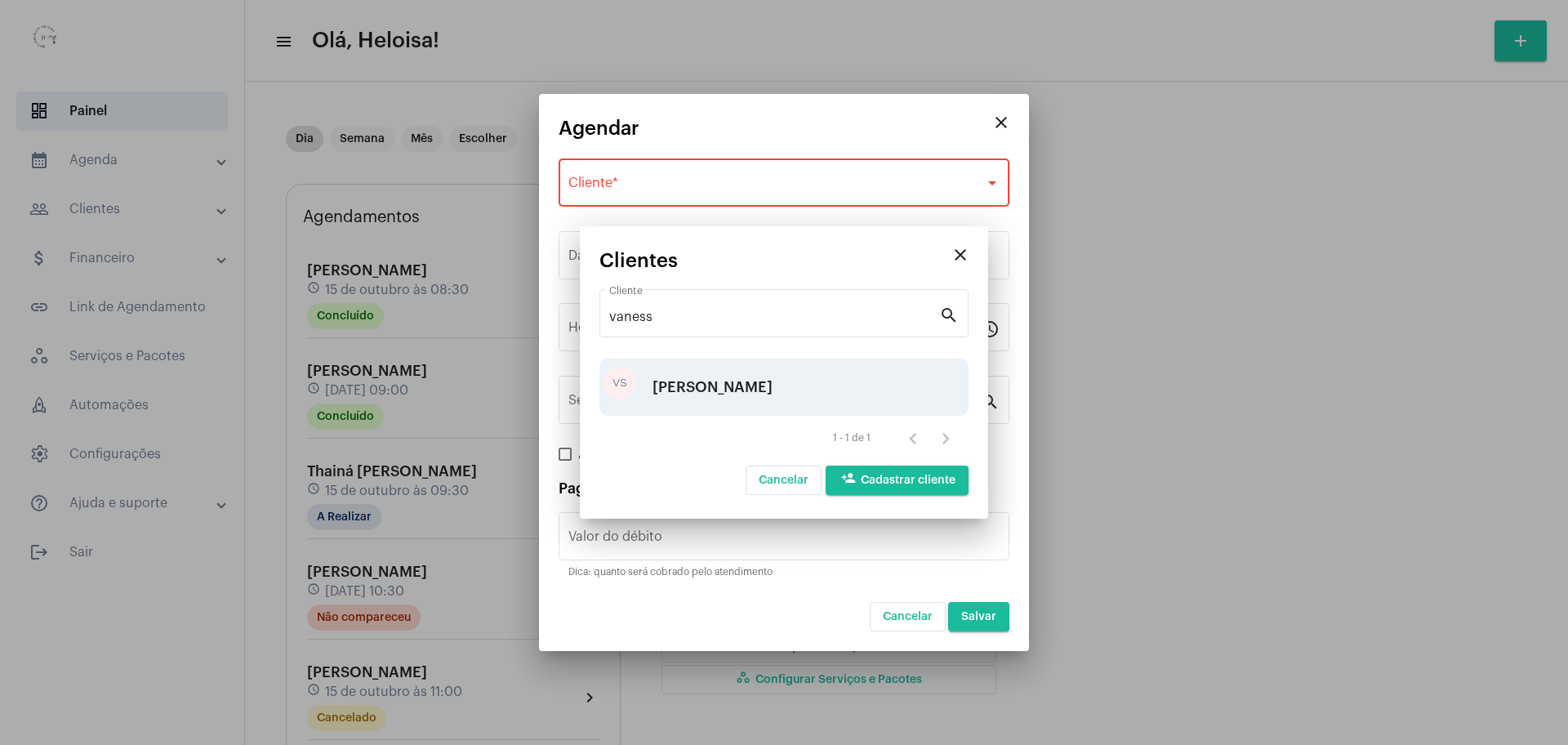
type input "R$ 40"
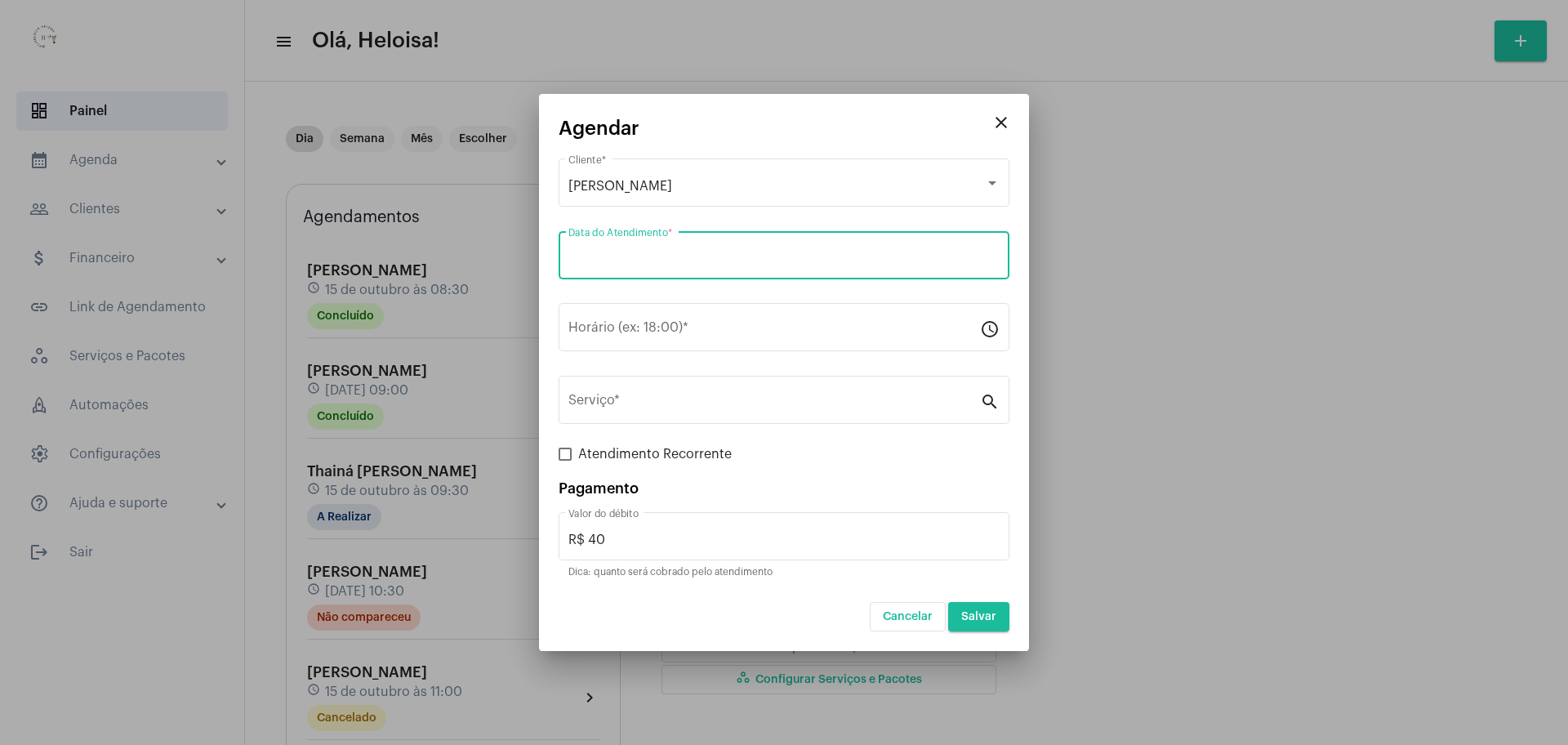
click at [675, 256] on input "Data do Atendimento *" at bounding box center [784, 259] width 431 height 15
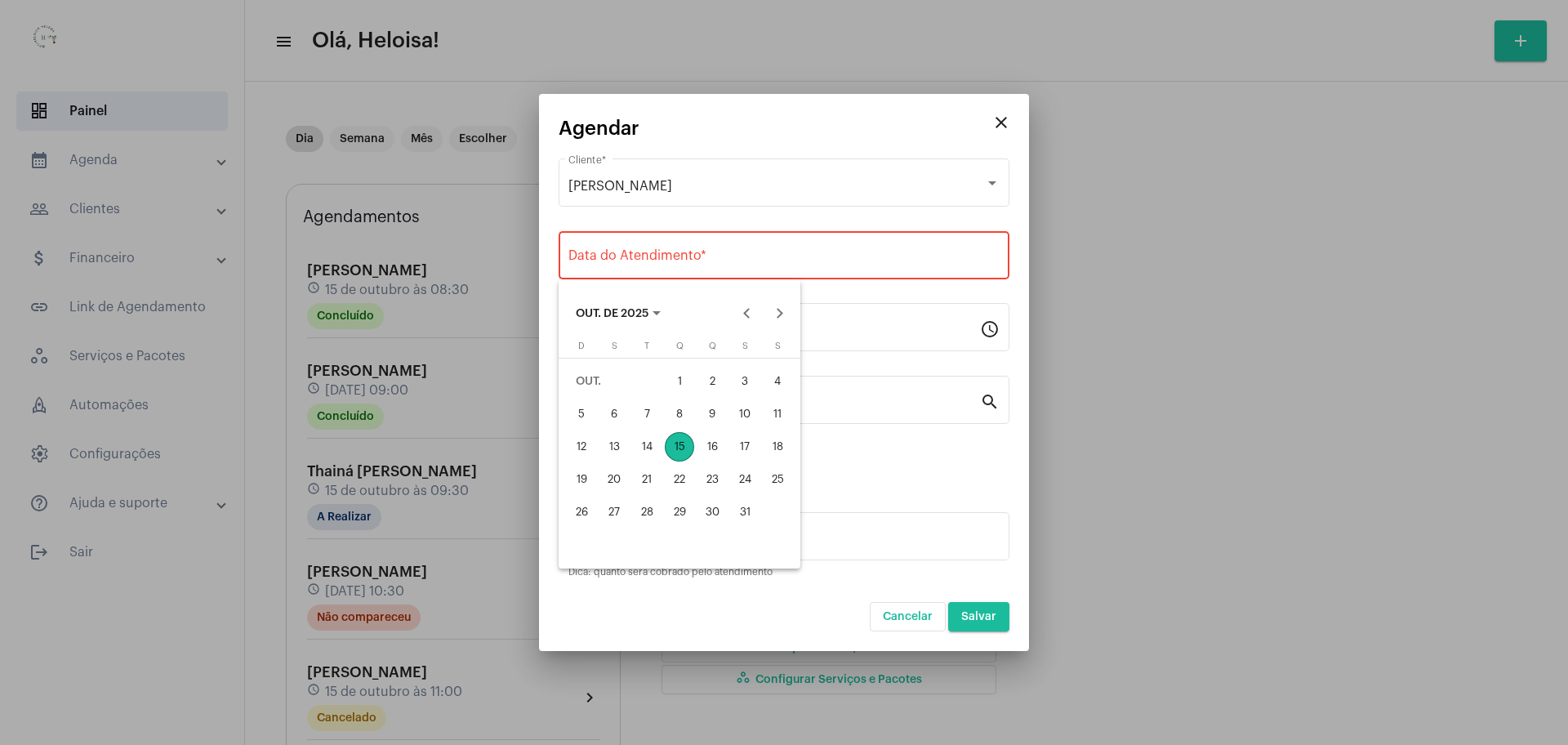
click at [674, 452] on div "15" at bounding box center [679, 446] width 29 height 29
type input "[DATE]"
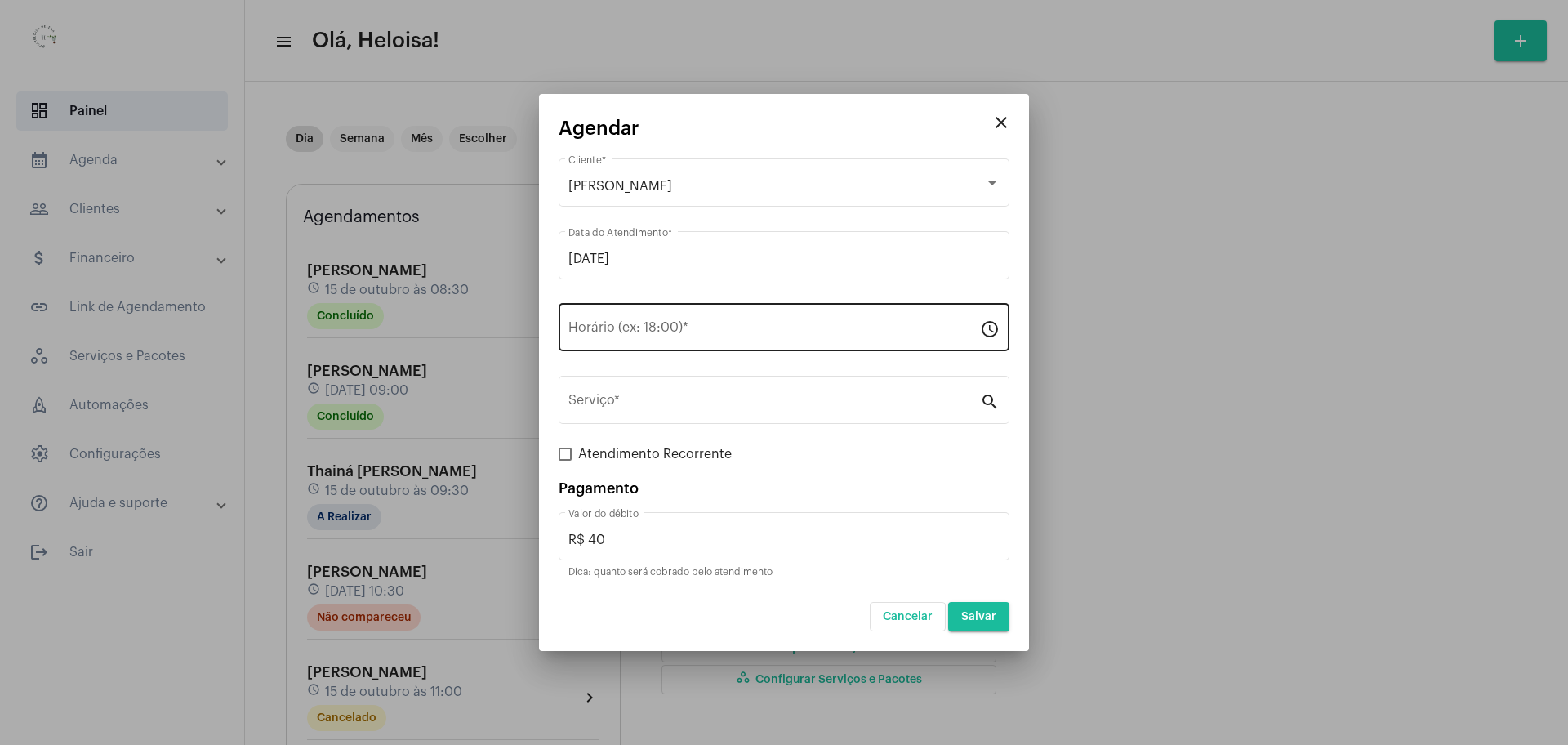
click at [647, 347] on div "Horário (ex: 18:00) *" at bounding box center [774, 326] width 412 height 51
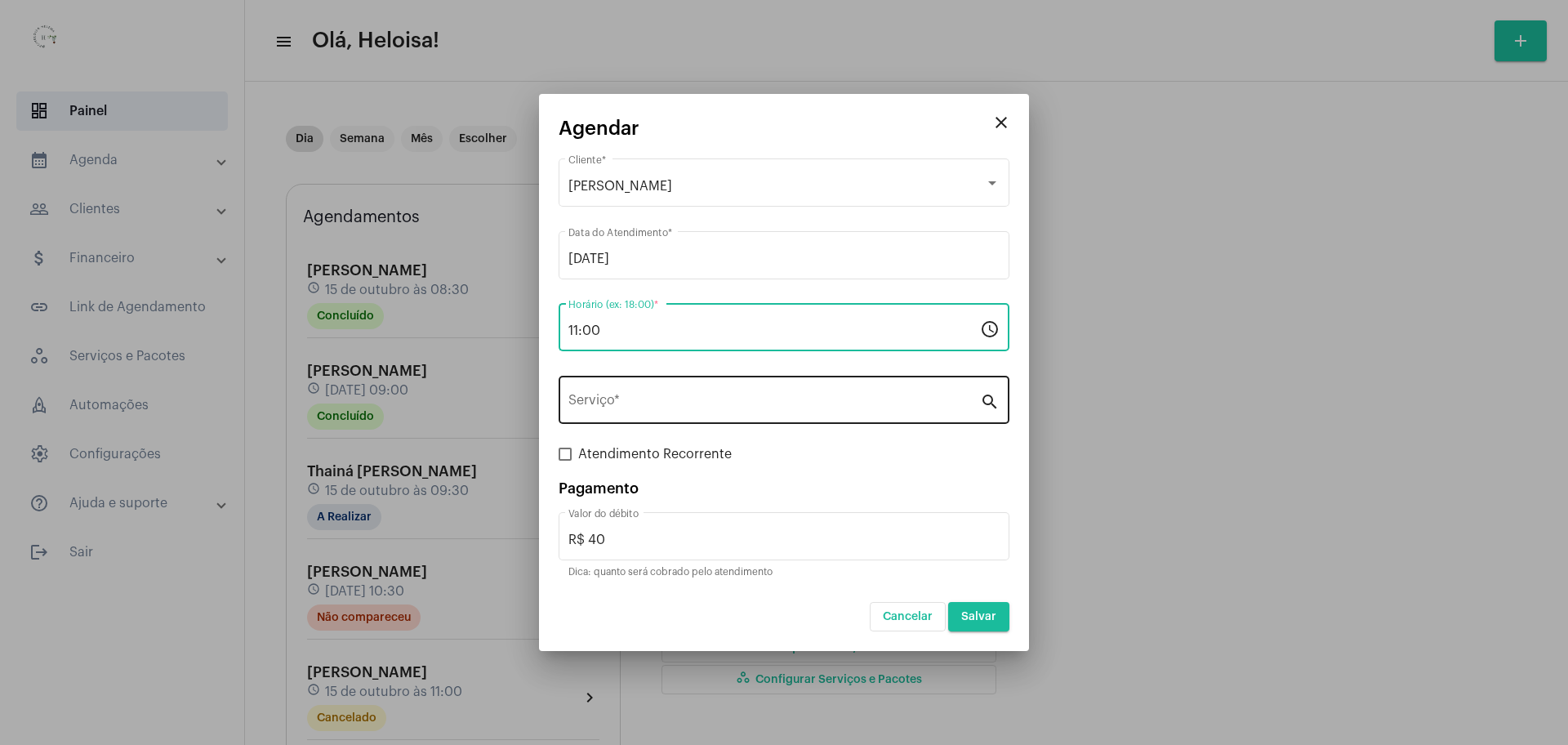
type input "11:00"
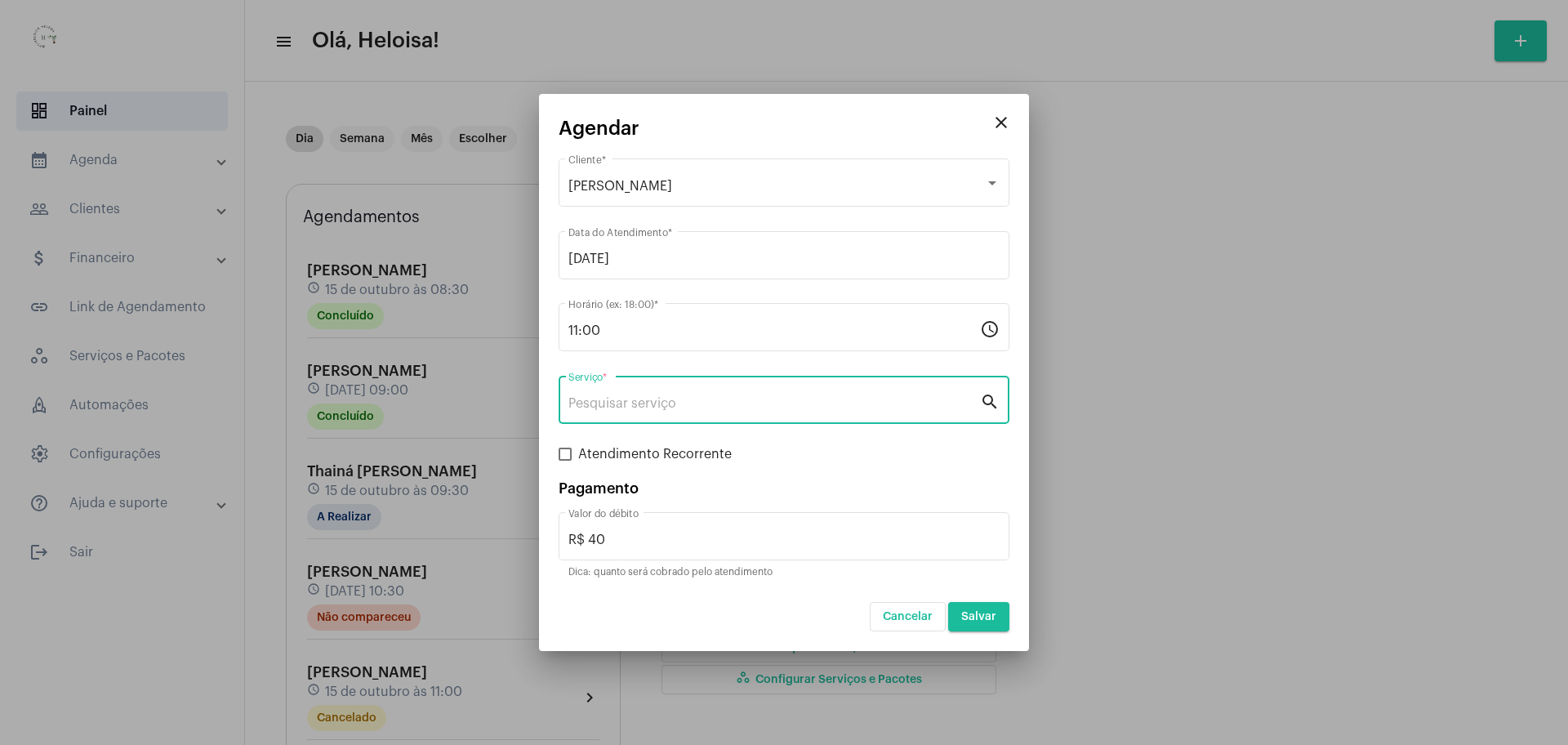
click at [640, 396] on input "Serviço *" at bounding box center [774, 404] width 412 height 15
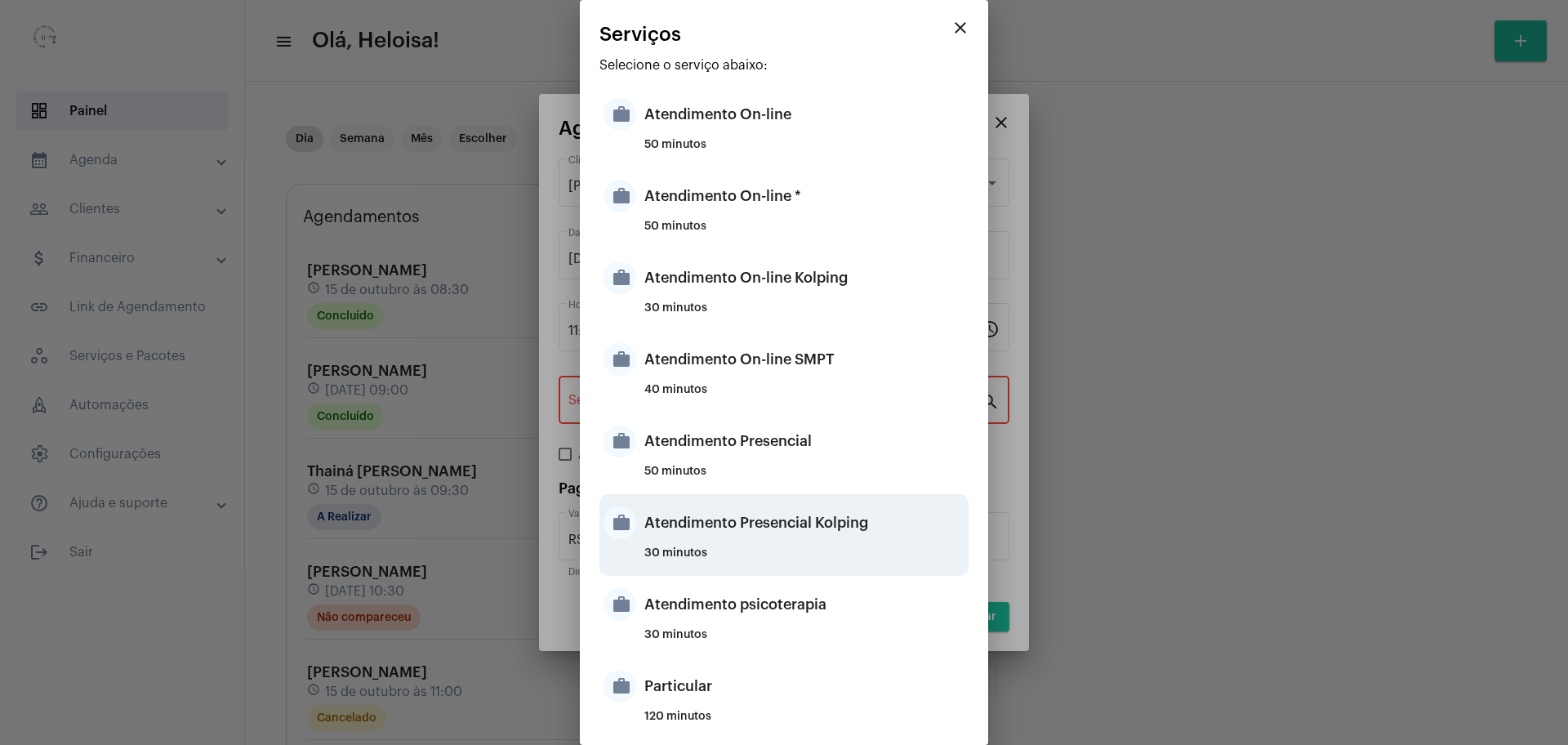
click at [753, 539] on div "Atendimento Presencial Kolping" at bounding box center [804, 522] width 320 height 49
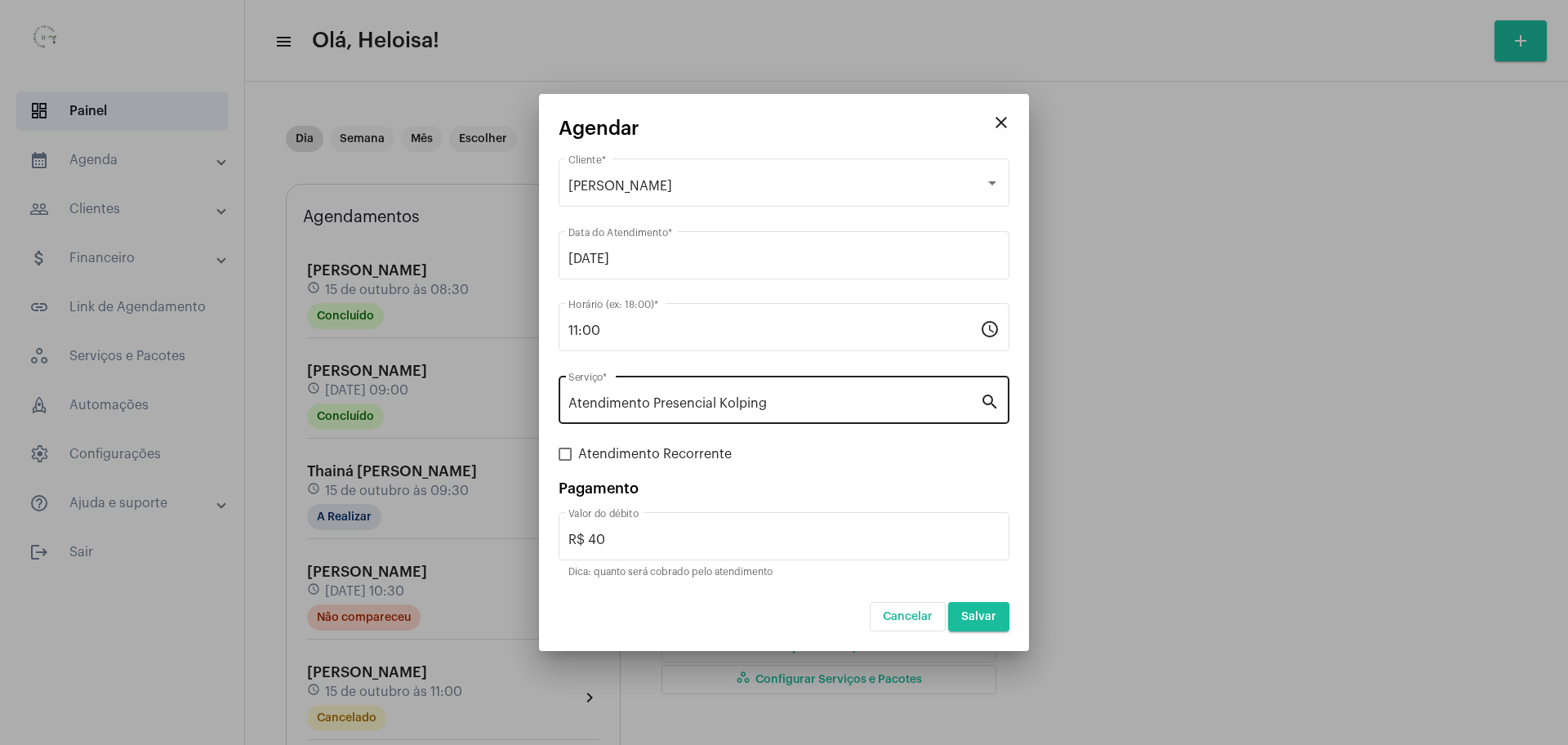
click at [845, 392] on div "Atendimento Presencial Kolping Serviço *" at bounding box center [774, 398] width 412 height 51
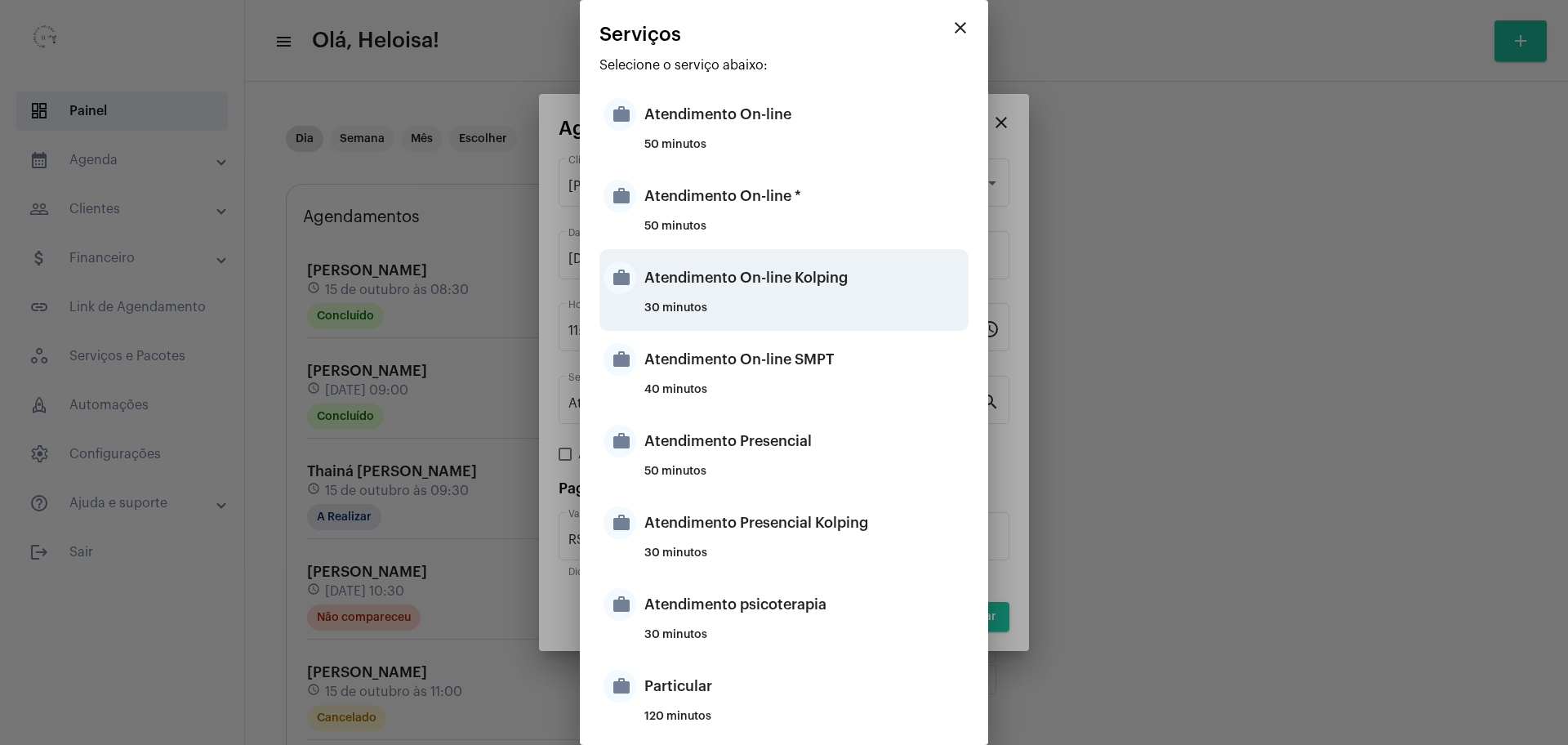
click at [828, 297] on div "Atendimento On-line Kolping" at bounding box center [804, 277] width 320 height 49
type input "Atendimento On-line Kolping"
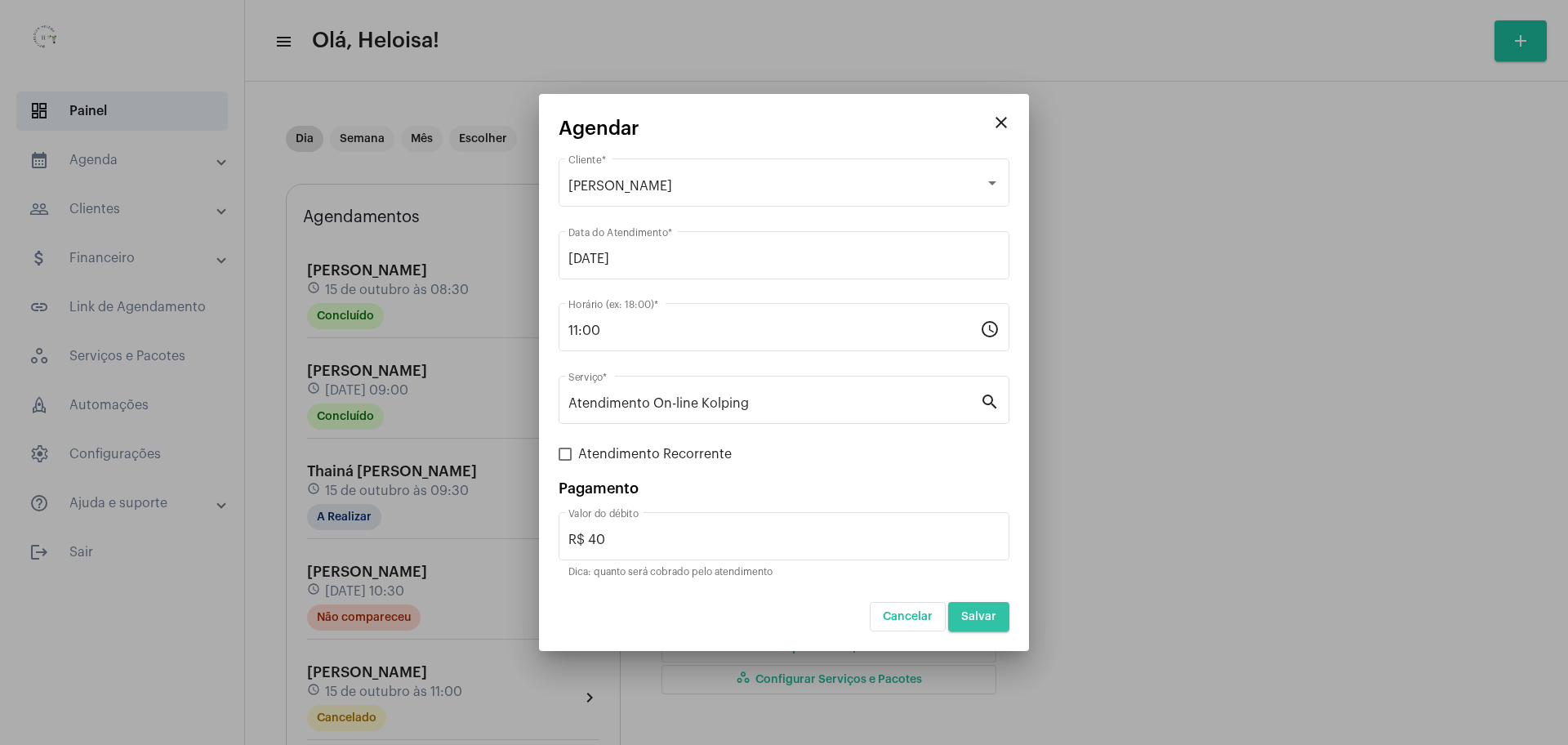
click at [977, 613] on span "Salvar" at bounding box center [979, 617] width 35 height 12
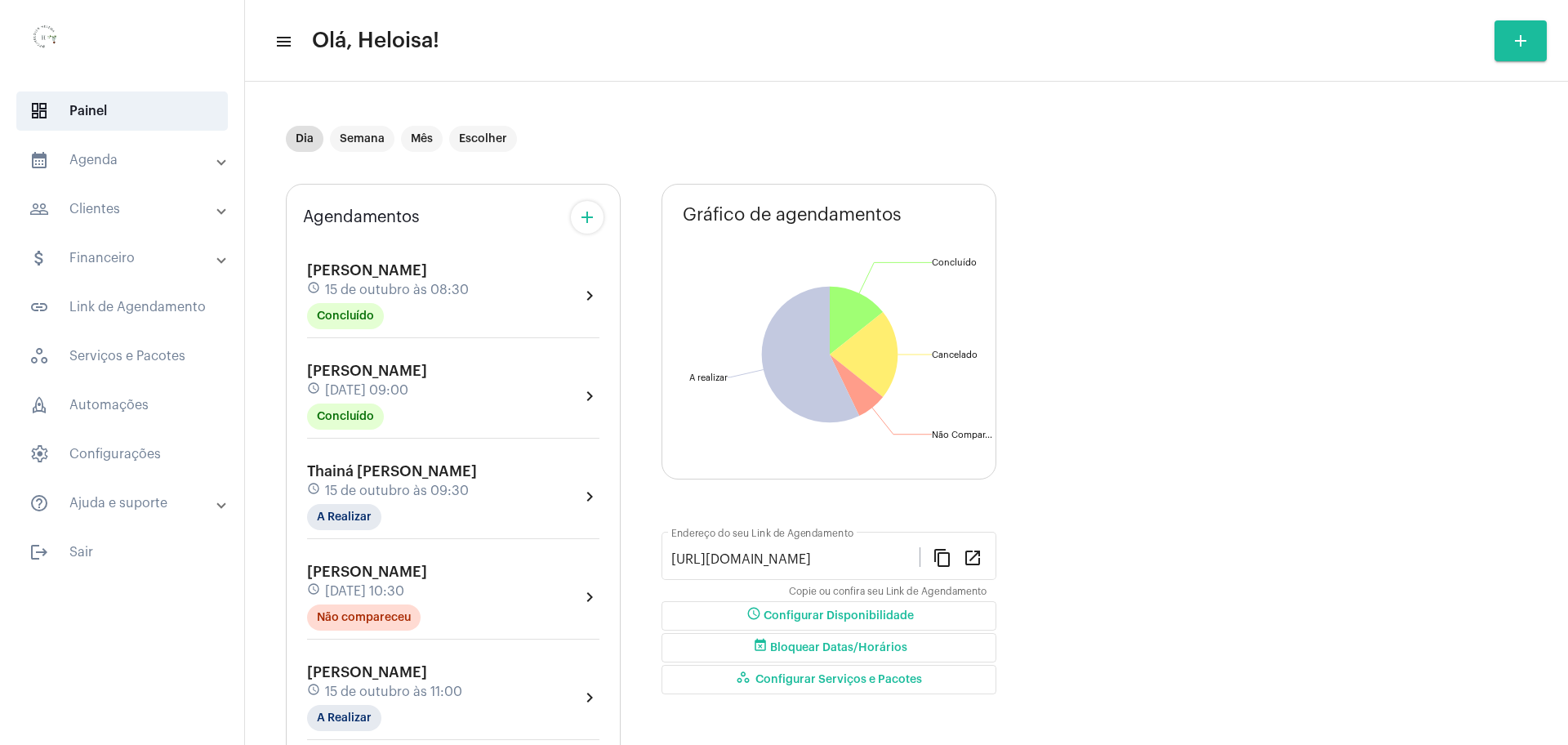
click at [345, 489] on span "15 de outubro às 09:30" at bounding box center [396, 491] width 143 height 15
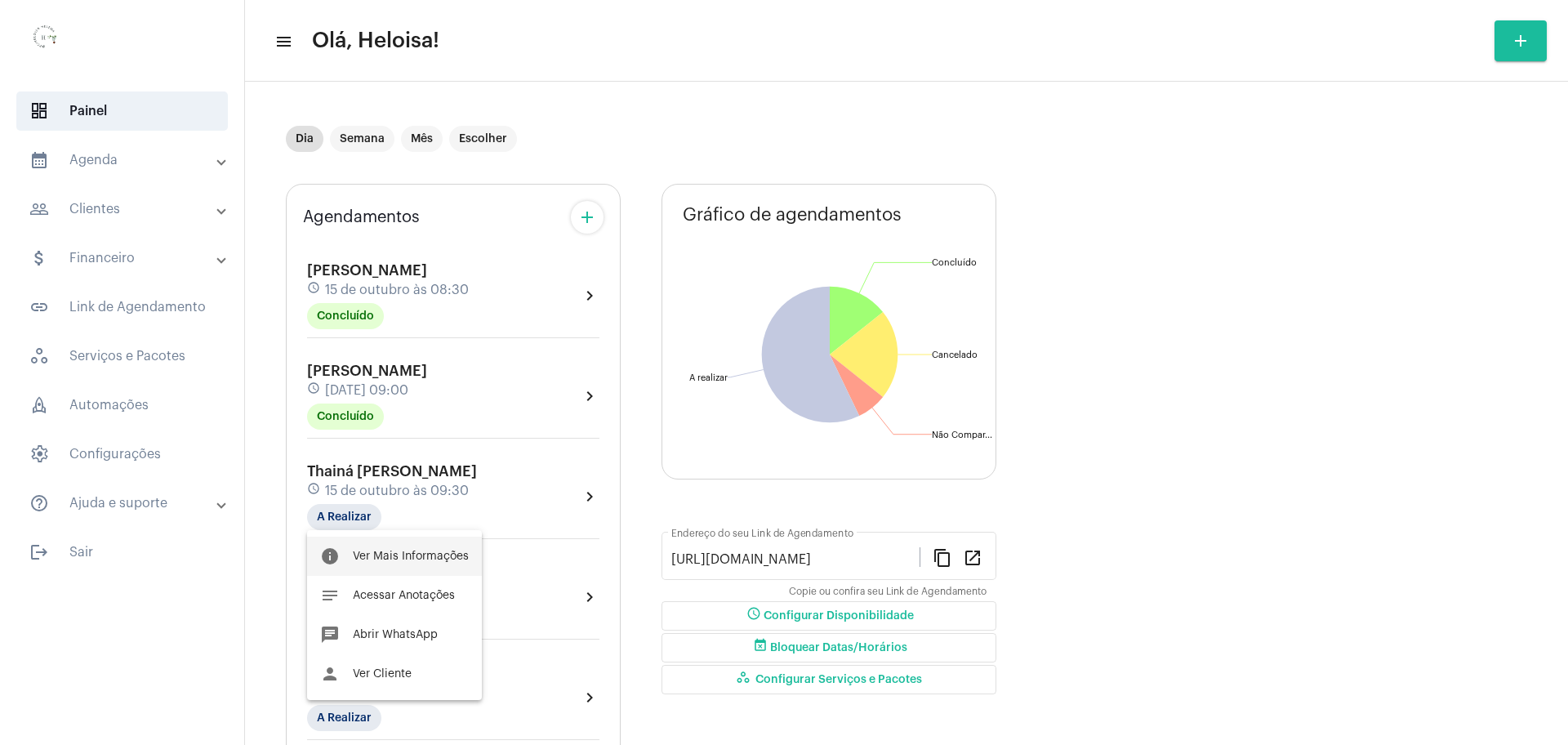
click at [392, 552] on span "Ver Mais Informações" at bounding box center [411, 556] width 116 height 12
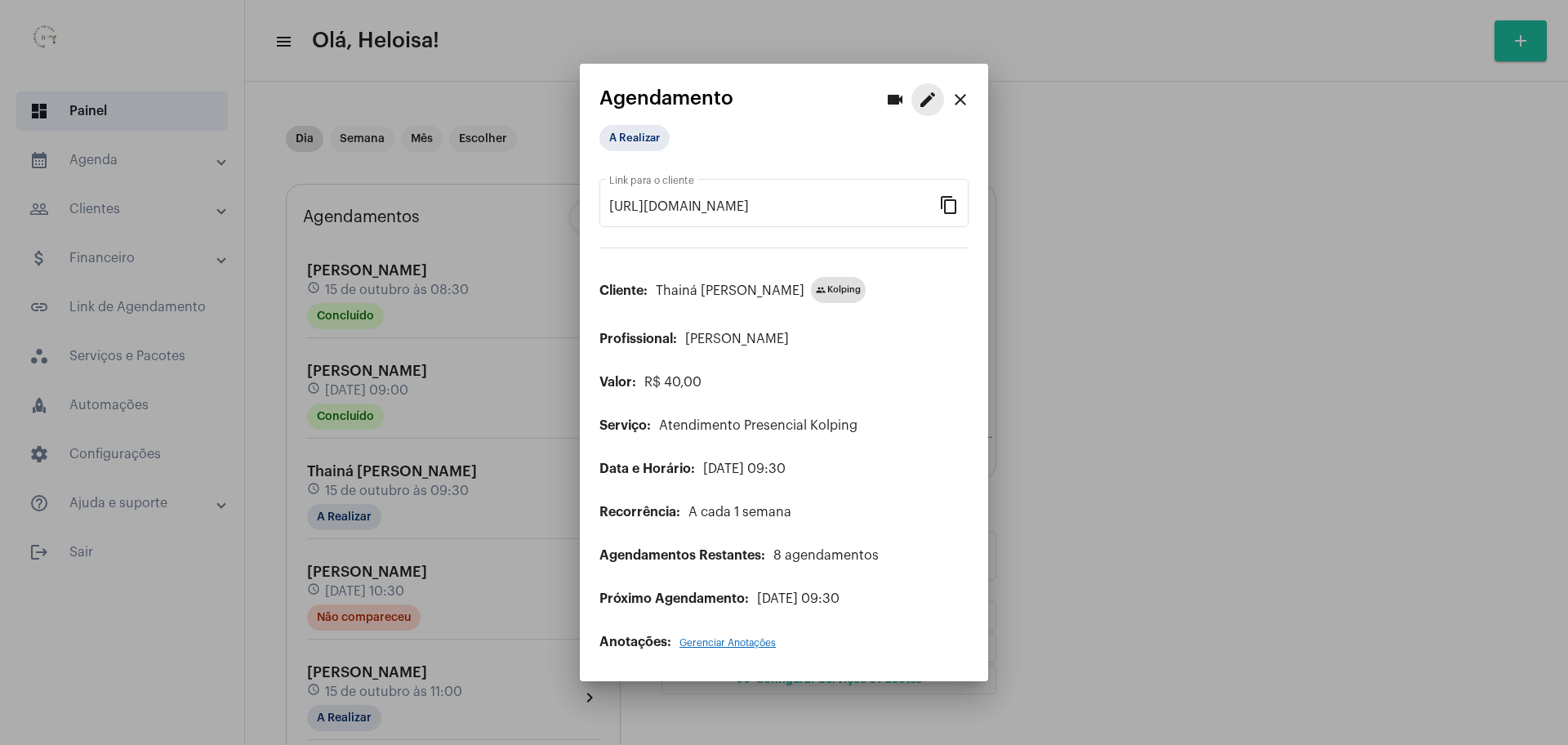
click at [936, 99] on mat-icon "edit" at bounding box center [928, 99] width 20 height 20
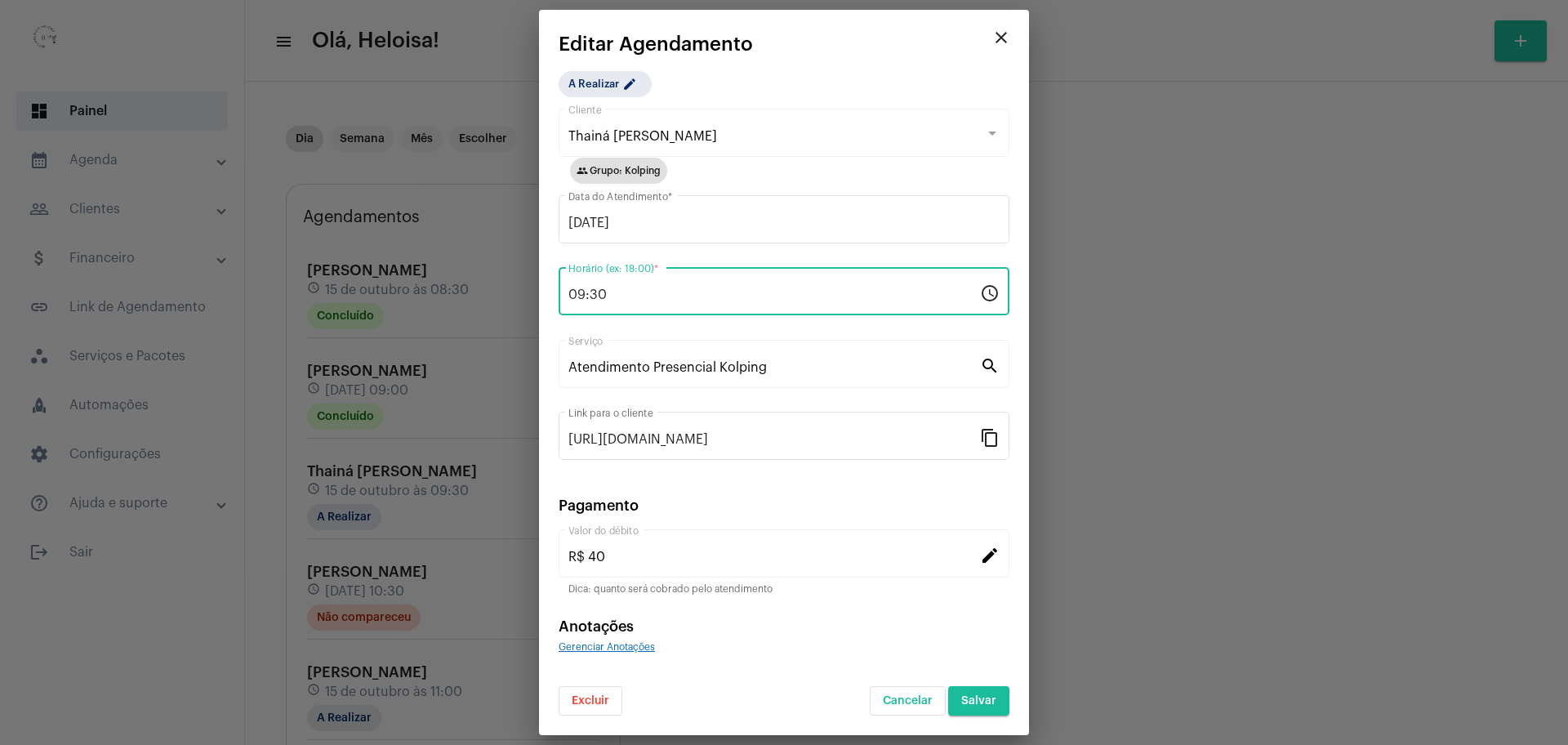
drag, startPoint x: 644, startPoint y: 295, endPoint x: 525, endPoint y: 282, distance: 119.7
click at [515, 277] on div "videocam edit close Agendamento A Realizar [URL][DOMAIN_NAME] Link para o clien…" at bounding box center [784, 372] width 1568 height 745
type input "13:00"
click at [836, 59] on app-create-edit-schedule "close Editar Agendamento A Realizar edit Thainá [PERSON_NAME] Cliente group Gru…" at bounding box center [784, 374] width 451 height 682
click at [1004, 709] on button "Salvar" at bounding box center [979, 700] width 61 height 29
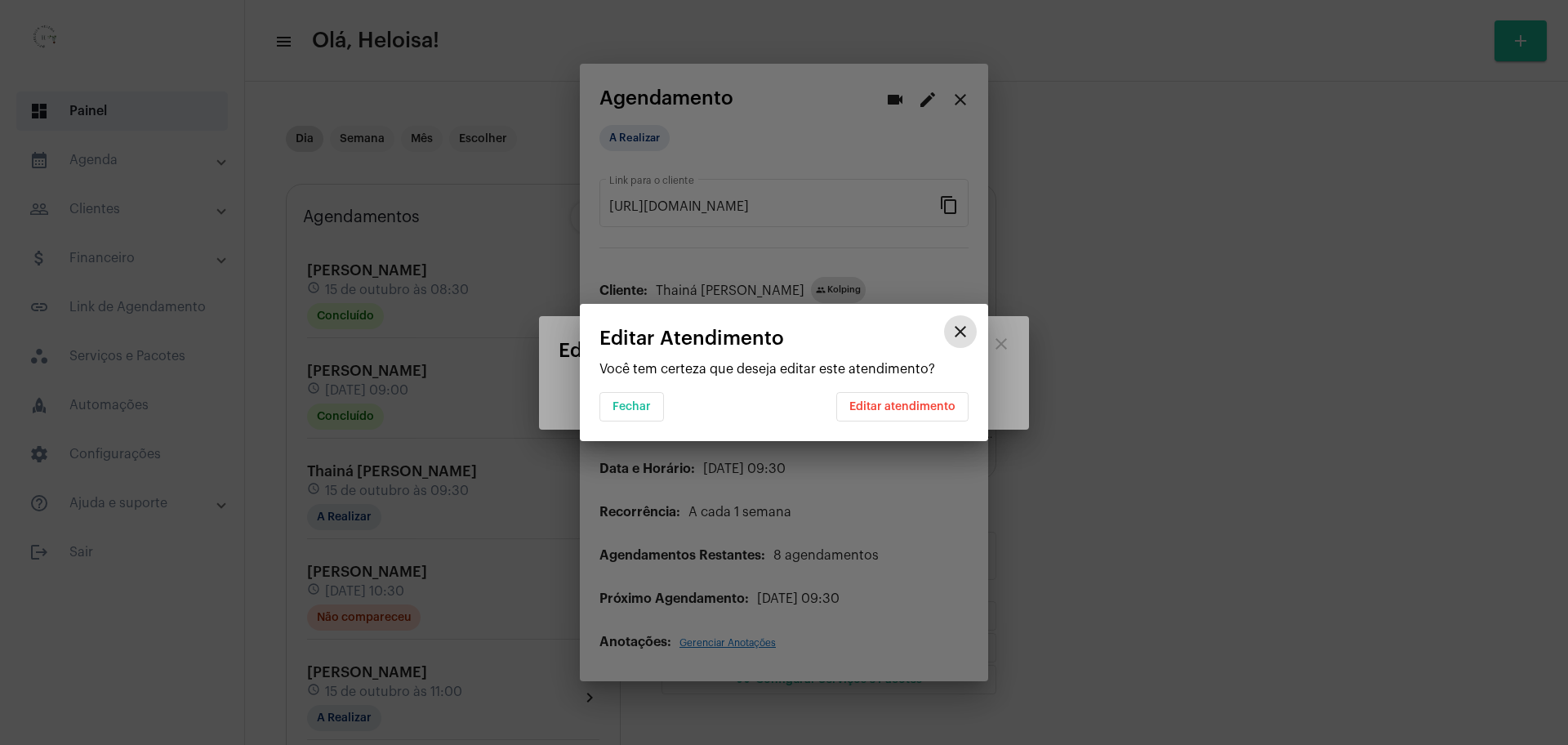
click at [895, 413] on button "Editar atendimento" at bounding box center [903, 406] width 133 height 29
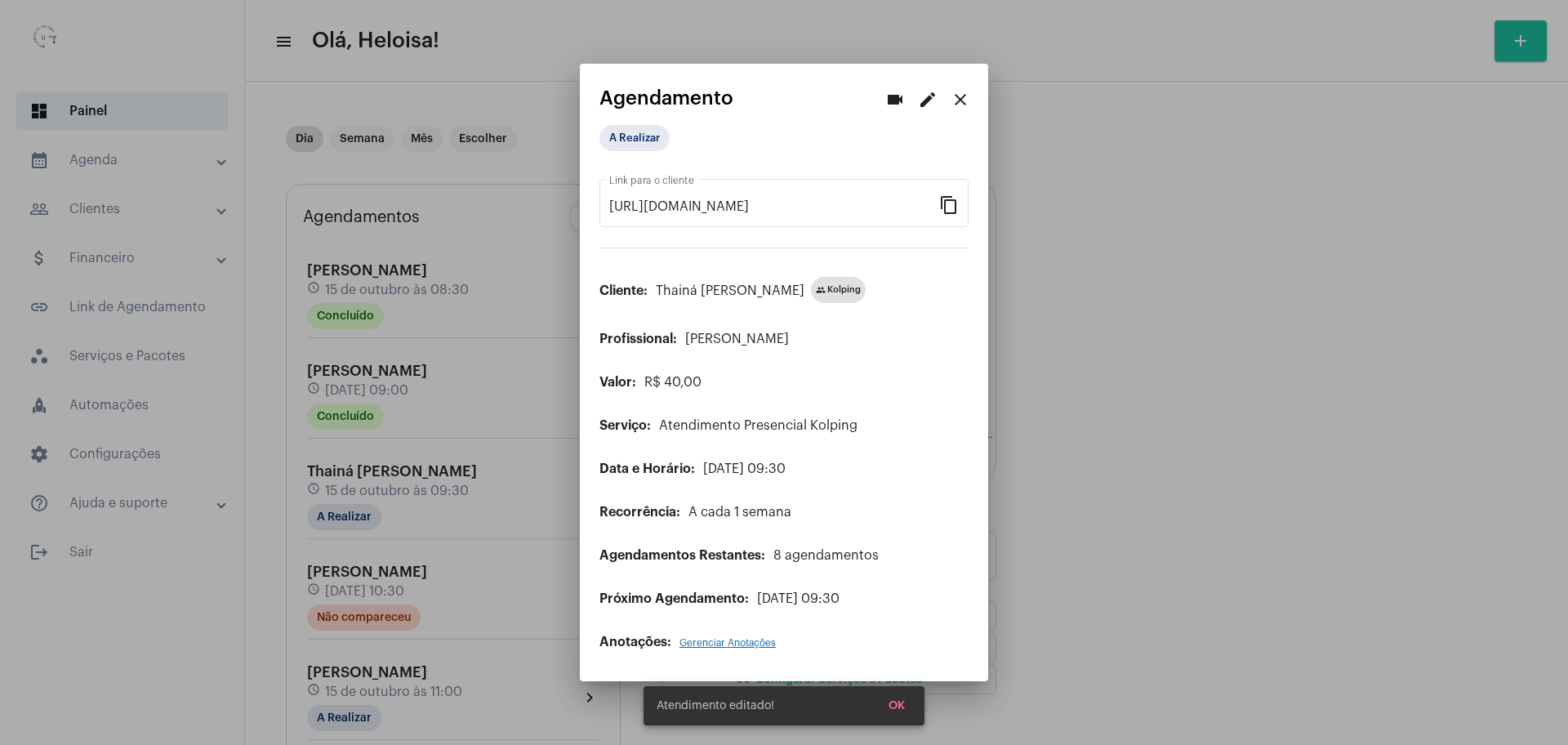
click at [1153, 444] on div at bounding box center [784, 372] width 1568 height 745
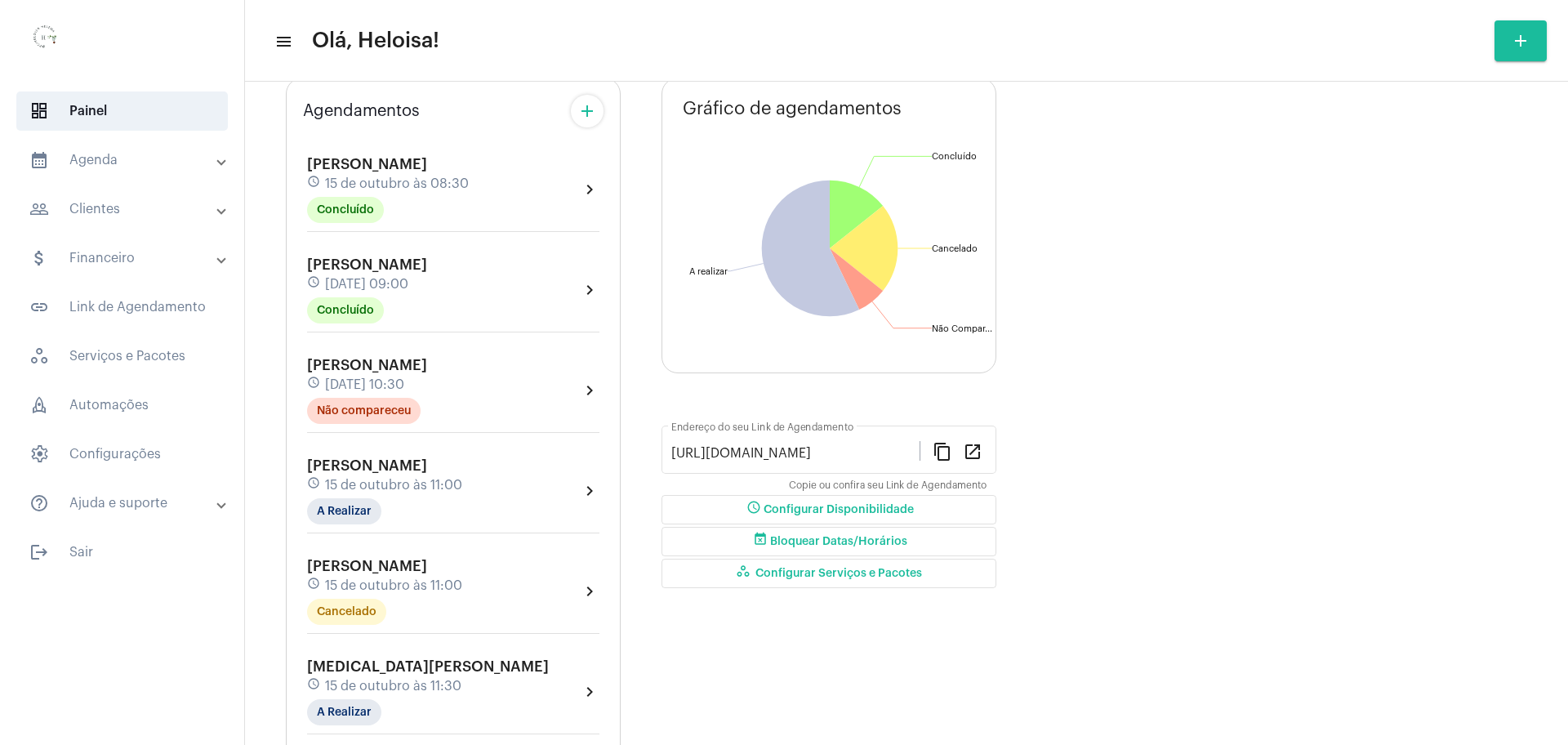
scroll to position [204, 0]
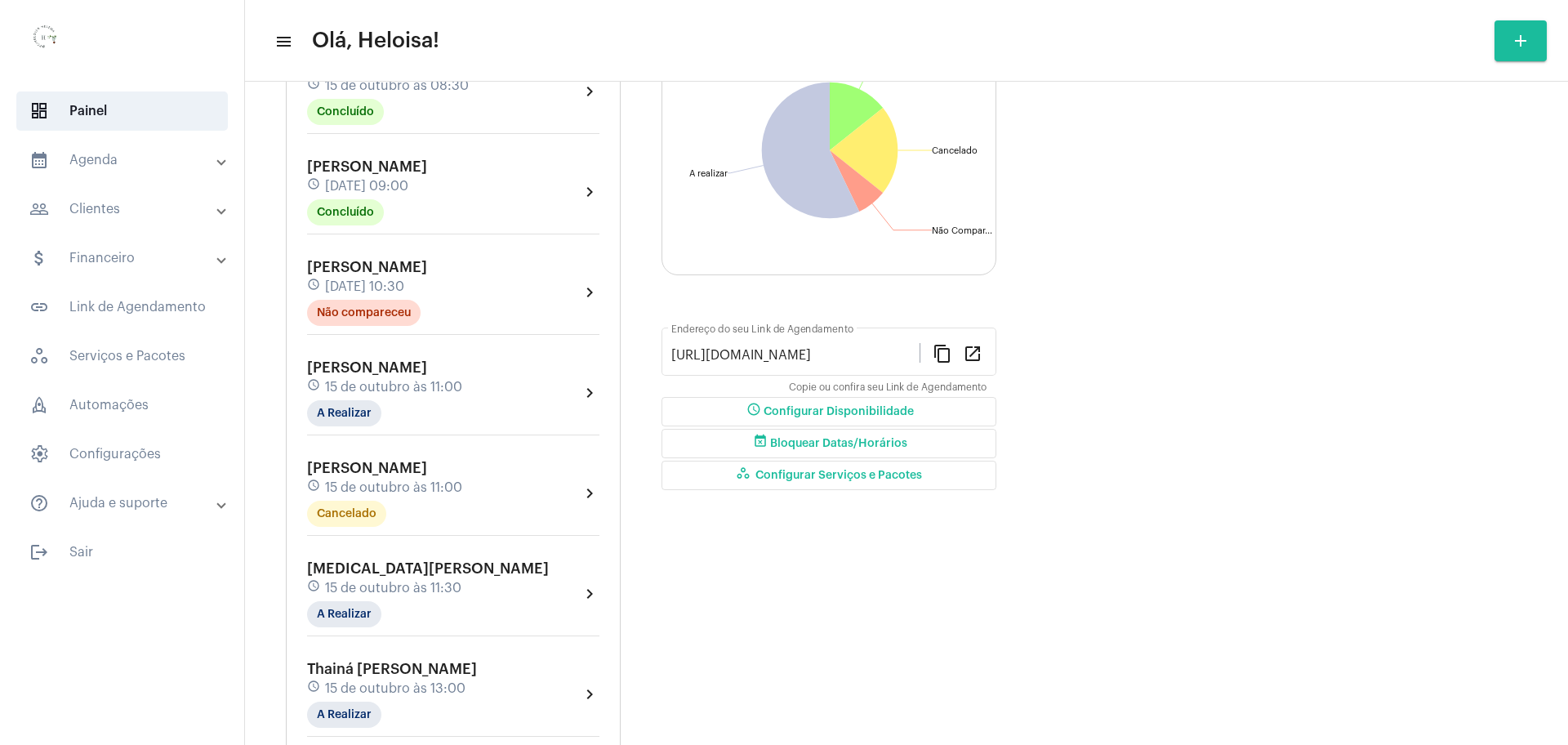
click at [411, 378] on div "schedule [DATE] 11:00" at bounding box center [384, 387] width 155 height 18
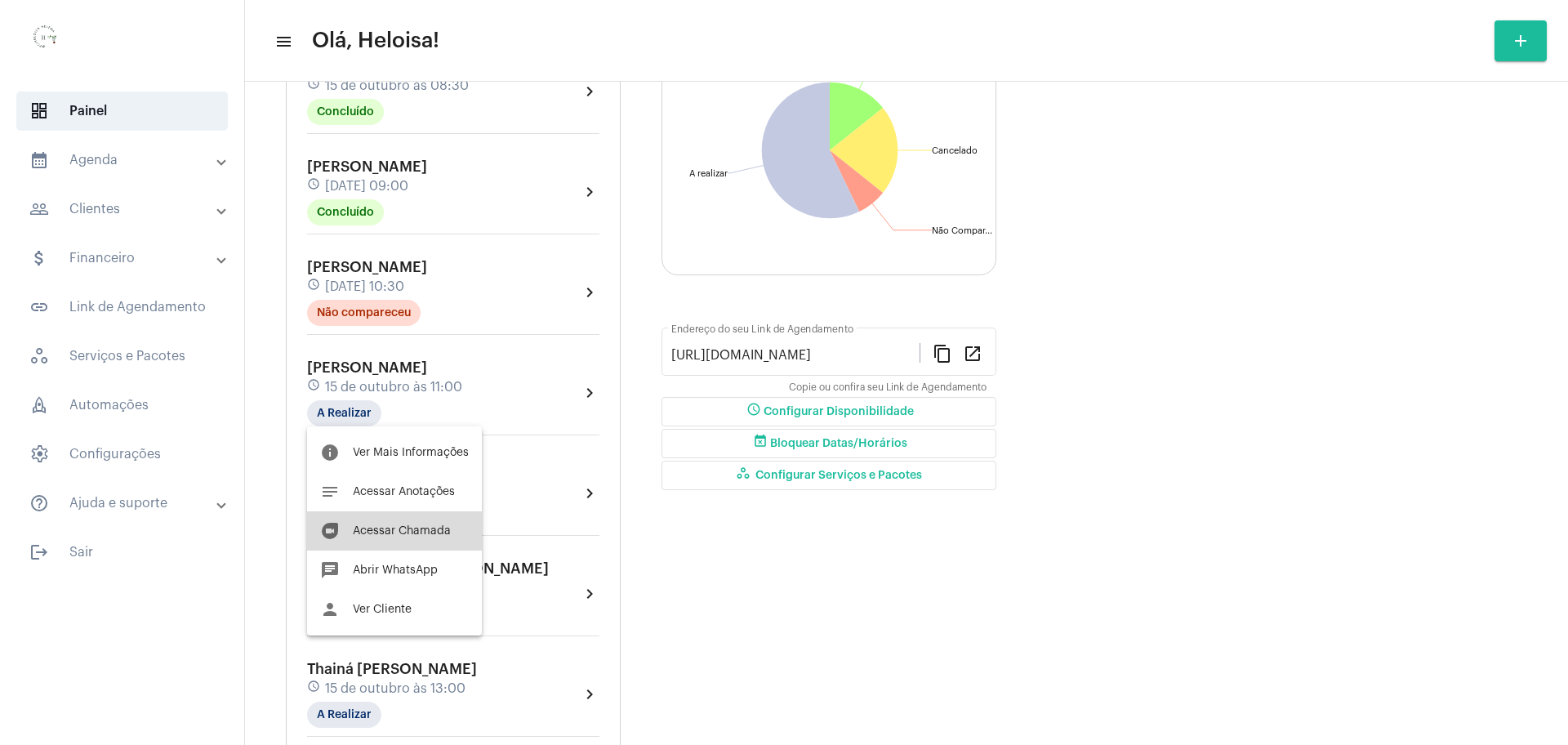
click at [423, 536] on button "duo [PERSON_NAME]" at bounding box center [394, 530] width 175 height 39
